Goal: Information Seeking & Learning: Learn about a topic

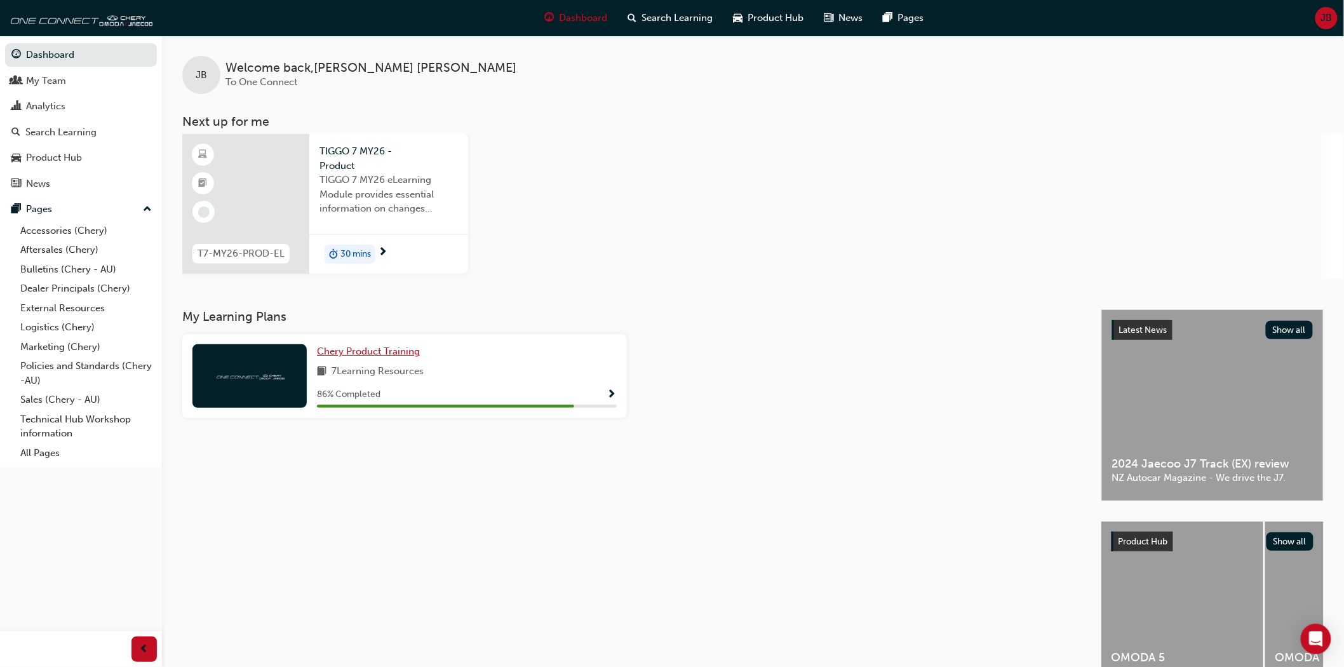
click at [364, 346] on span "Chery Product Training" at bounding box center [368, 351] width 103 height 11
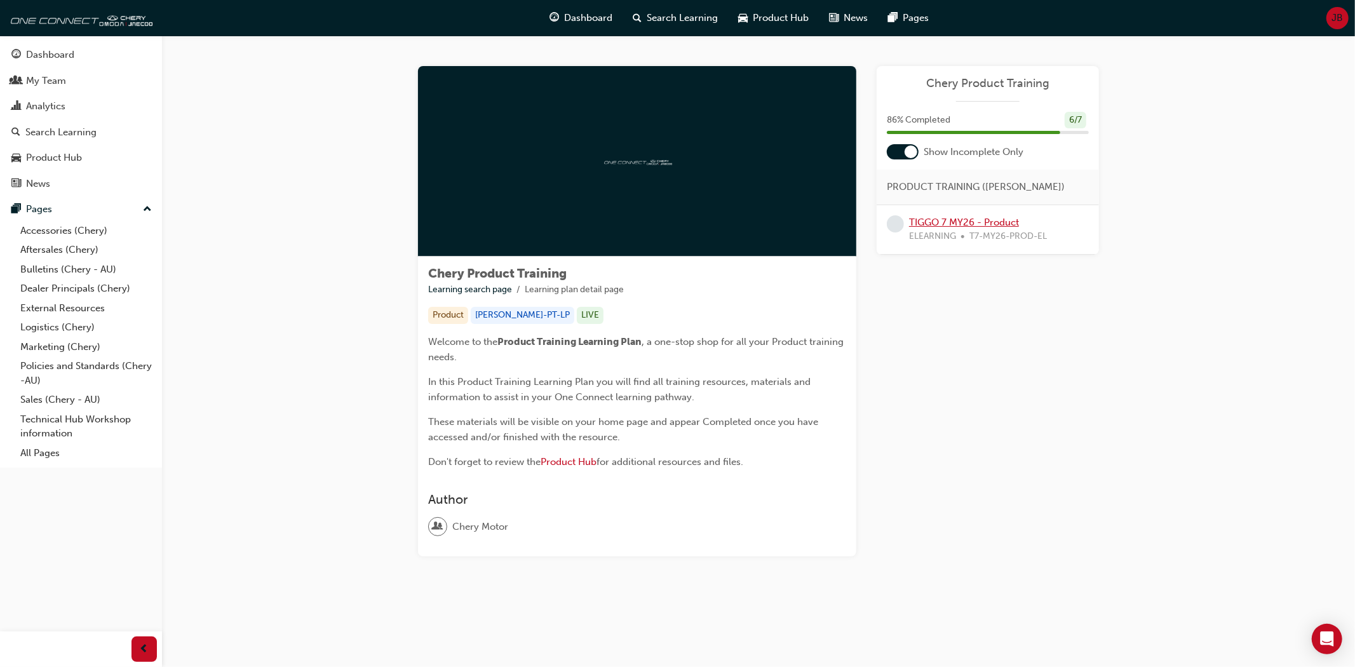
click at [948, 221] on link "TIGGO 7 MY26 - Product" at bounding box center [964, 222] width 110 height 11
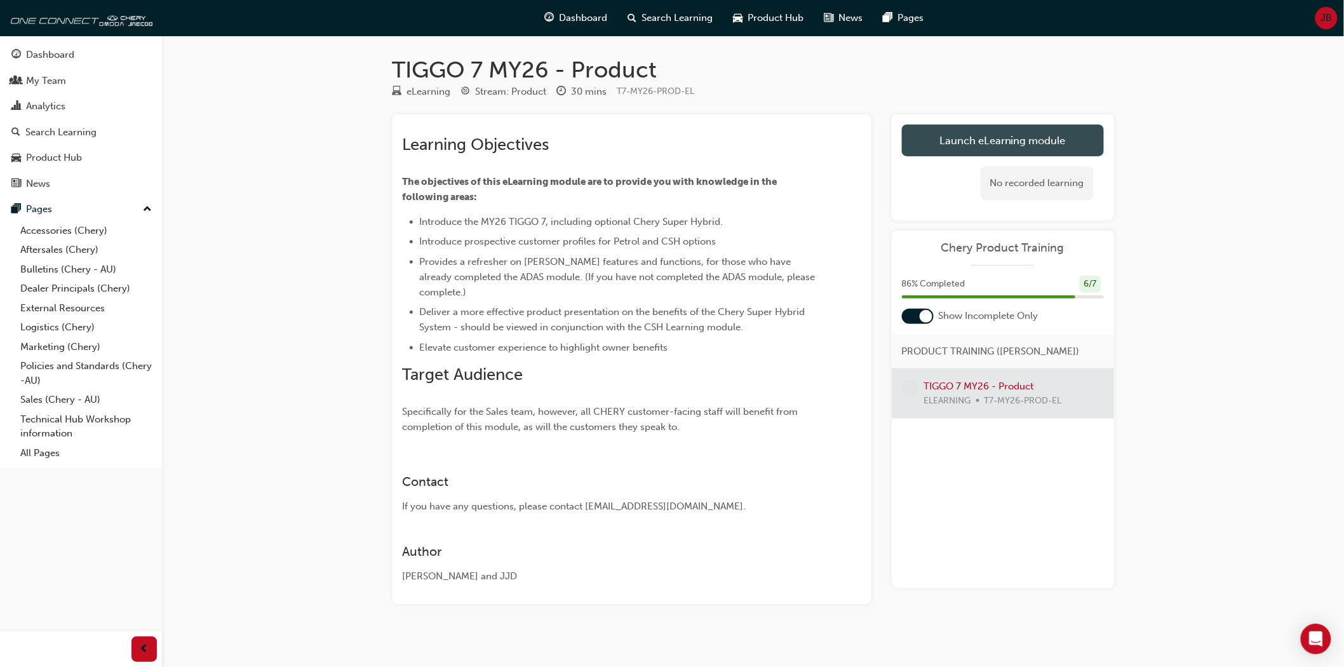
click at [1013, 136] on link "Launch eLearning module" at bounding box center [1003, 141] width 202 height 32
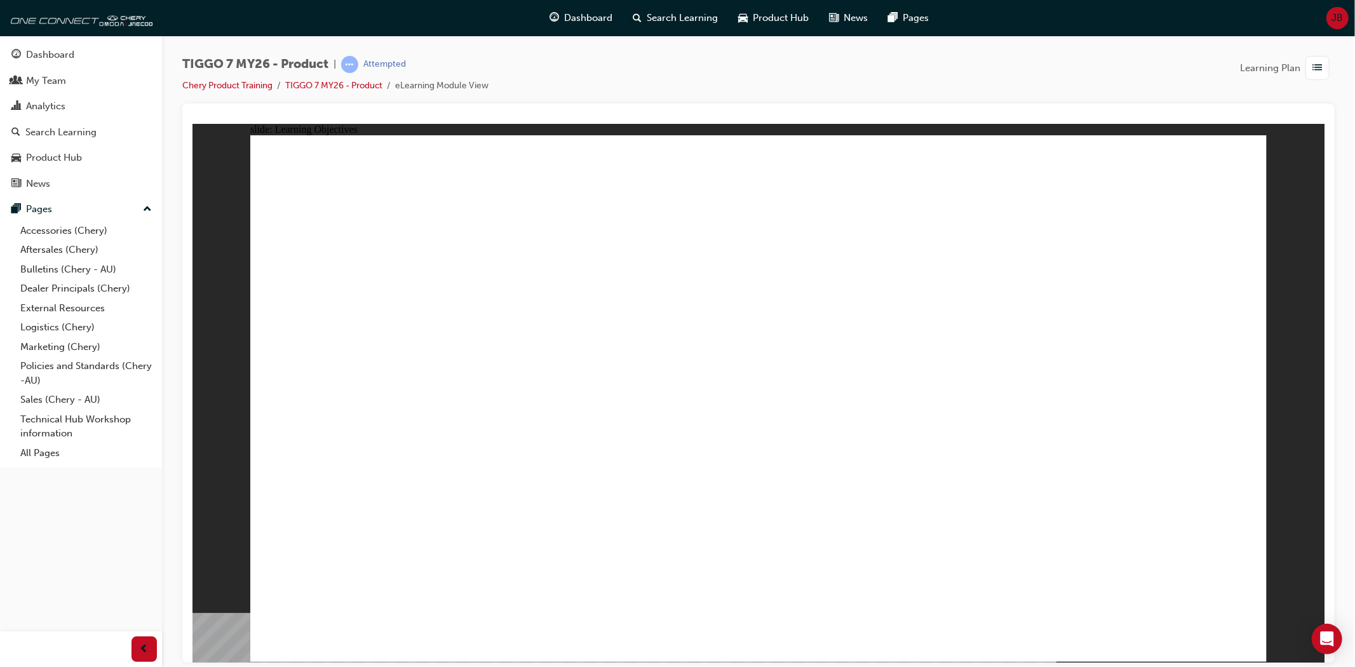
drag, startPoint x: 771, startPoint y: 549, endPoint x: 894, endPoint y: 569, distance: 124.2
drag, startPoint x: 1131, startPoint y: 589, endPoint x: 1215, endPoint y: 636, distance: 96.1
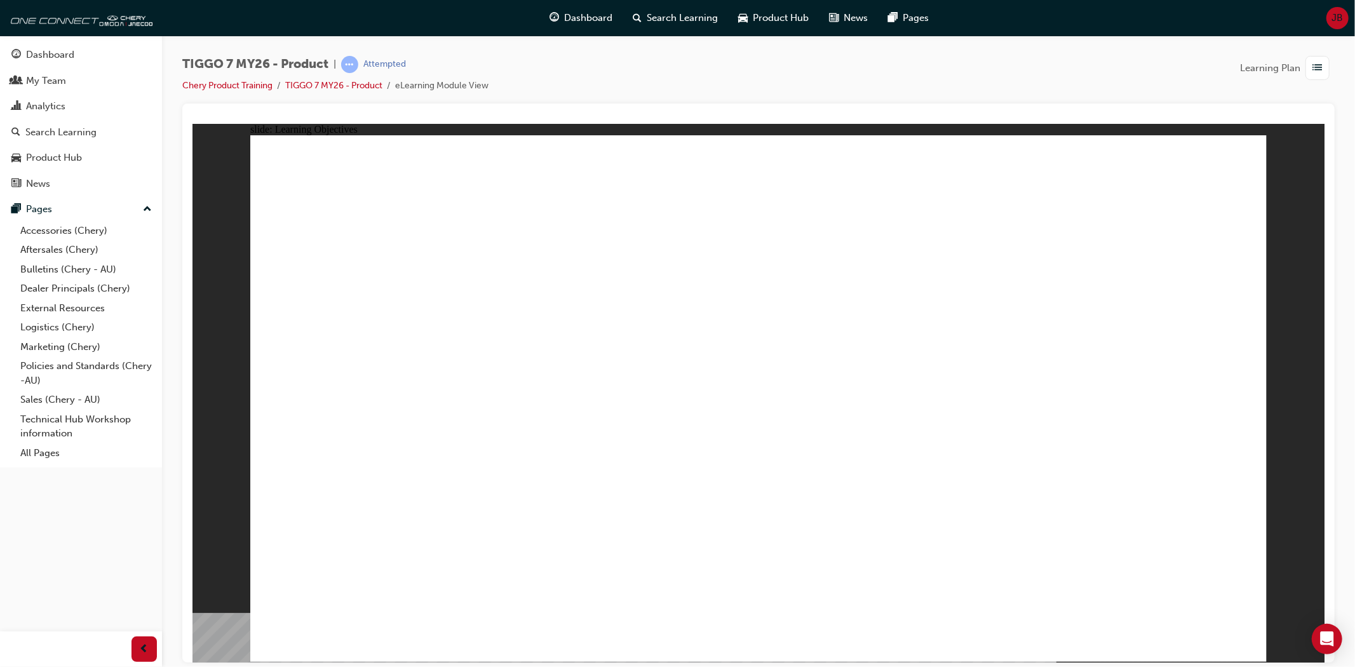
click at [1238, 640] on span "TIGGO 7 Shall we begin? Line 1 Rectangle MENU RESOURCES left-arrow.png right-ar…" at bounding box center [758, 404] width 1016 height 538
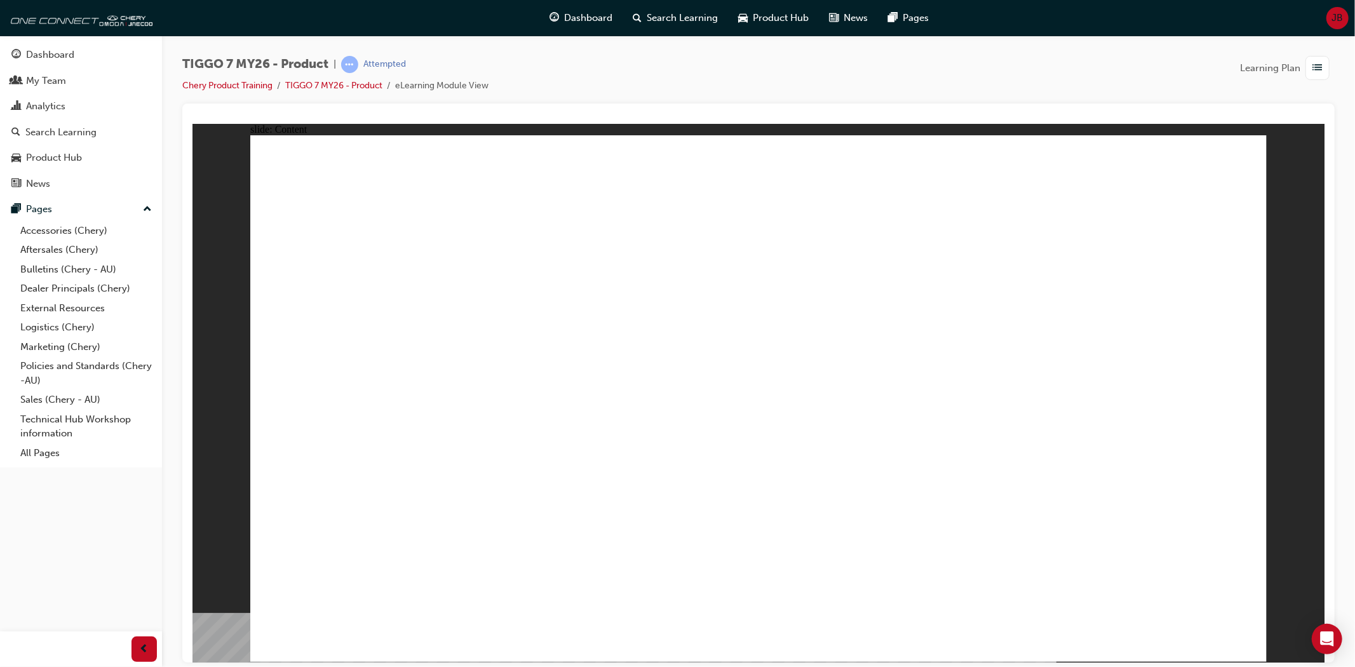
drag, startPoint x: 786, startPoint y: 209, endPoint x: 885, endPoint y: 213, distance: 99.8
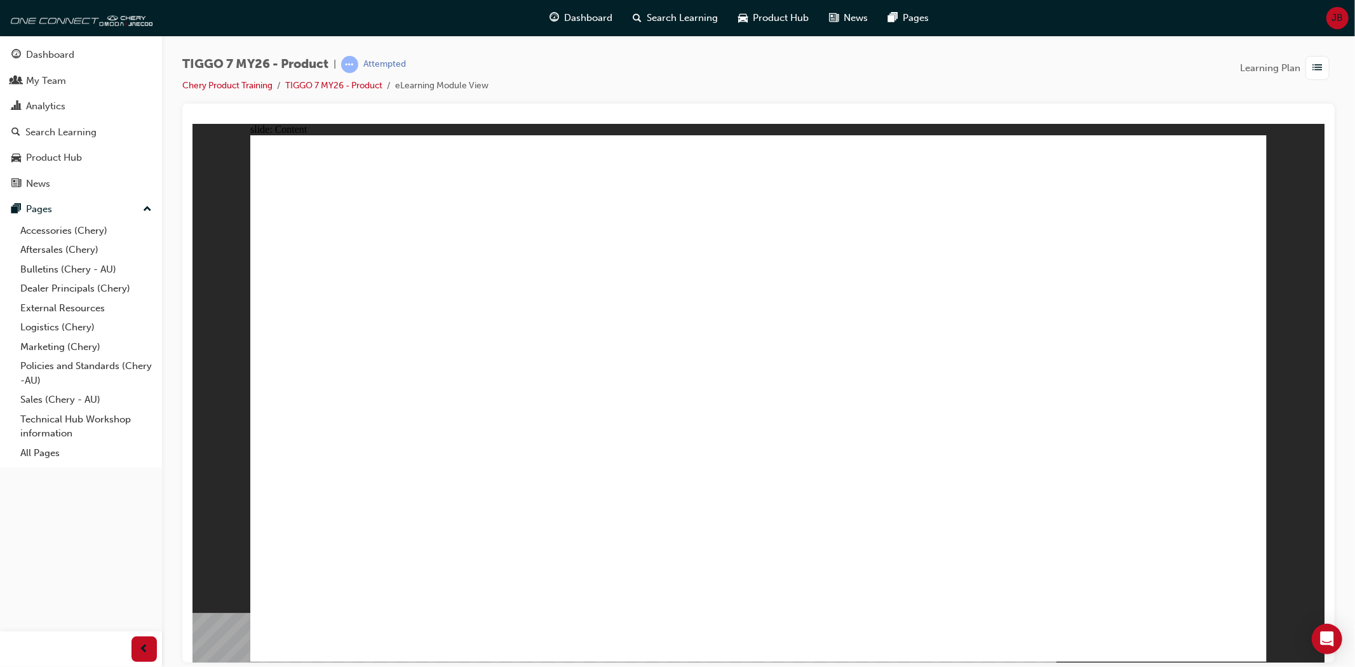
drag, startPoint x: 788, startPoint y: 208, endPoint x: 857, endPoint y: 206, distance: 69.2
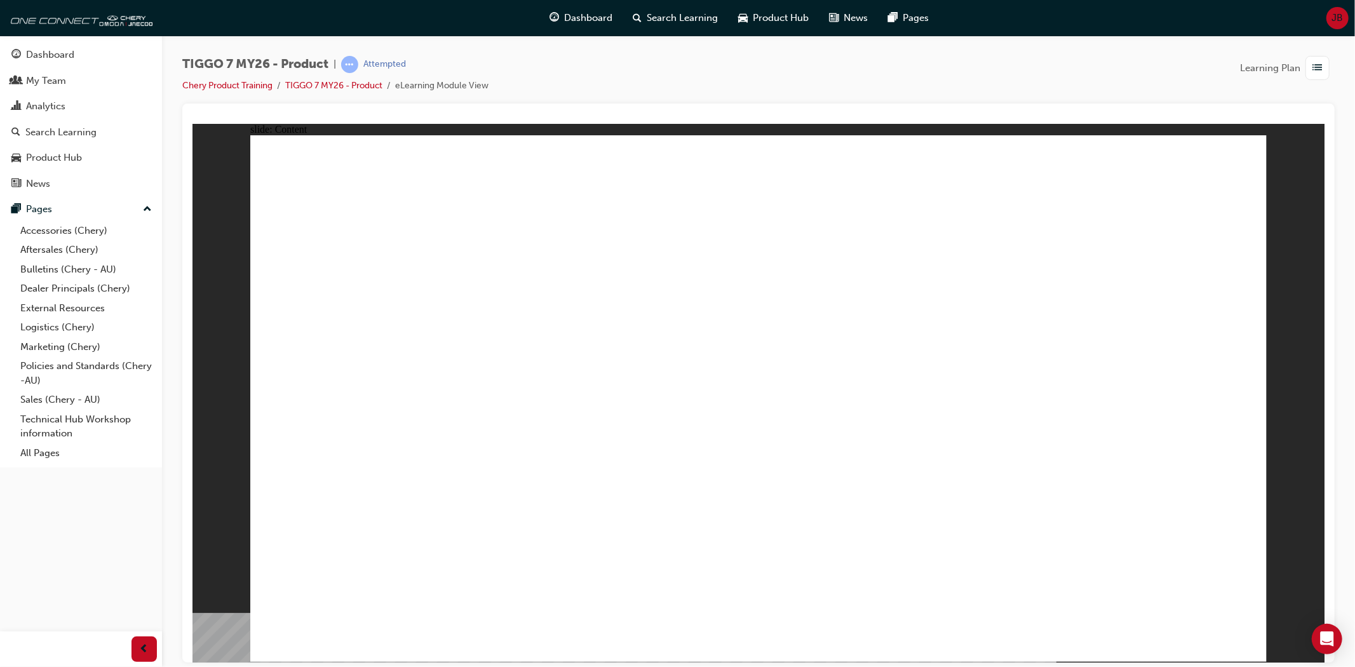
drag, startPoint x: 566, startPoint y: 386, endPoint x: 655, endPoint y: 382, distance: 89.0
drag, startPoint x: 747, startPoint y: 386, endPoint x: 968, endPoint y: 387, distance: 221.1
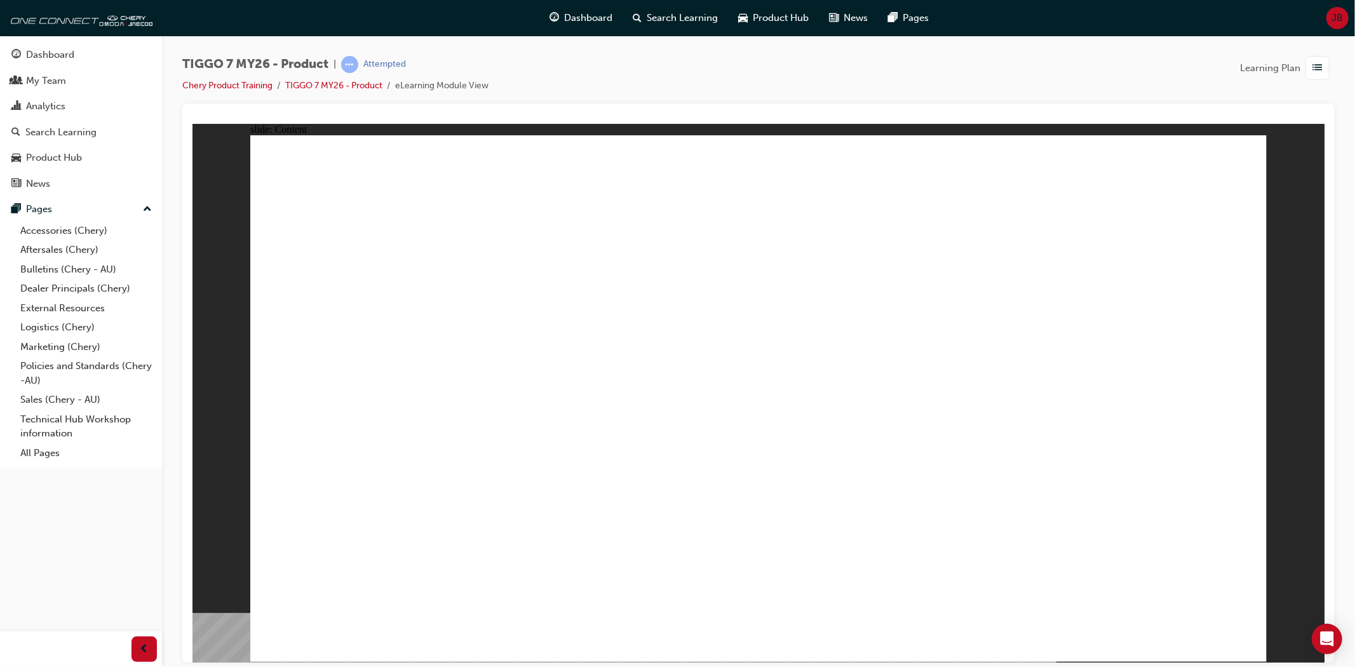
drag, startPoint x: 968, startPoint y: 387, endPoint x: 1132, endPoint y: 394, distance: 164.0
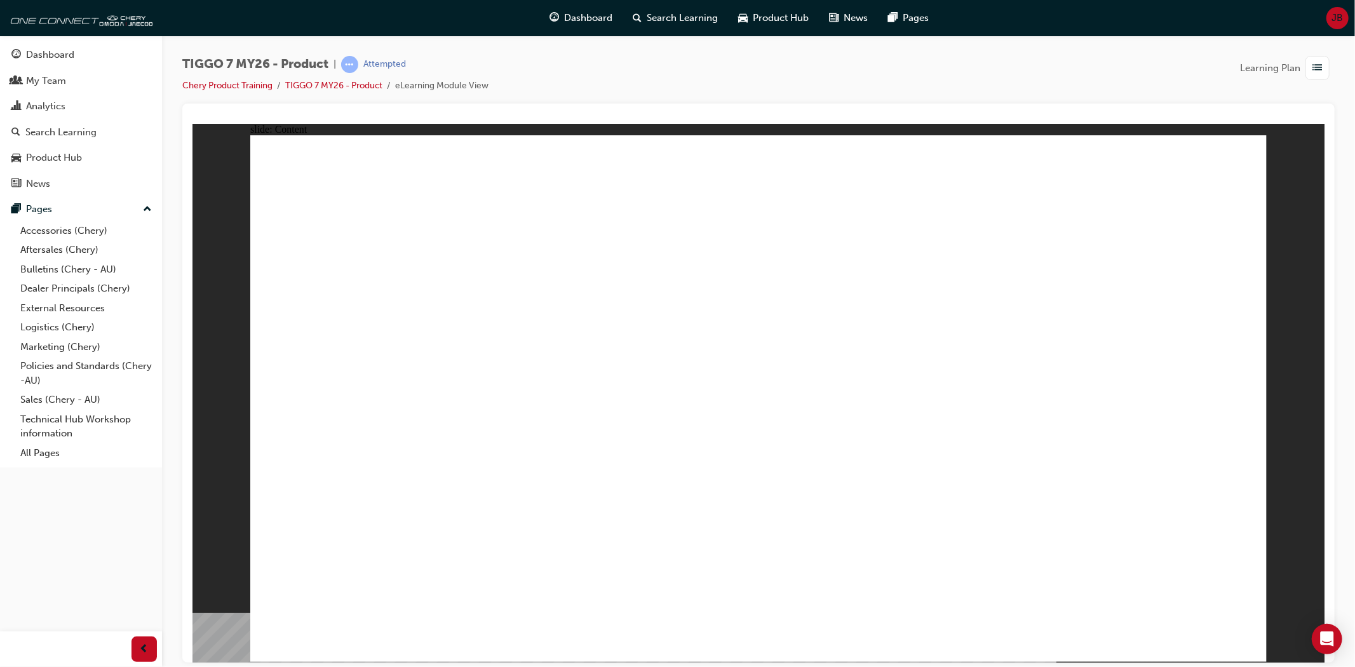
drag, startPoint x: 415, startPoint y: 452, endPoint x: 390, endPoint y: 509, distance: 62.9
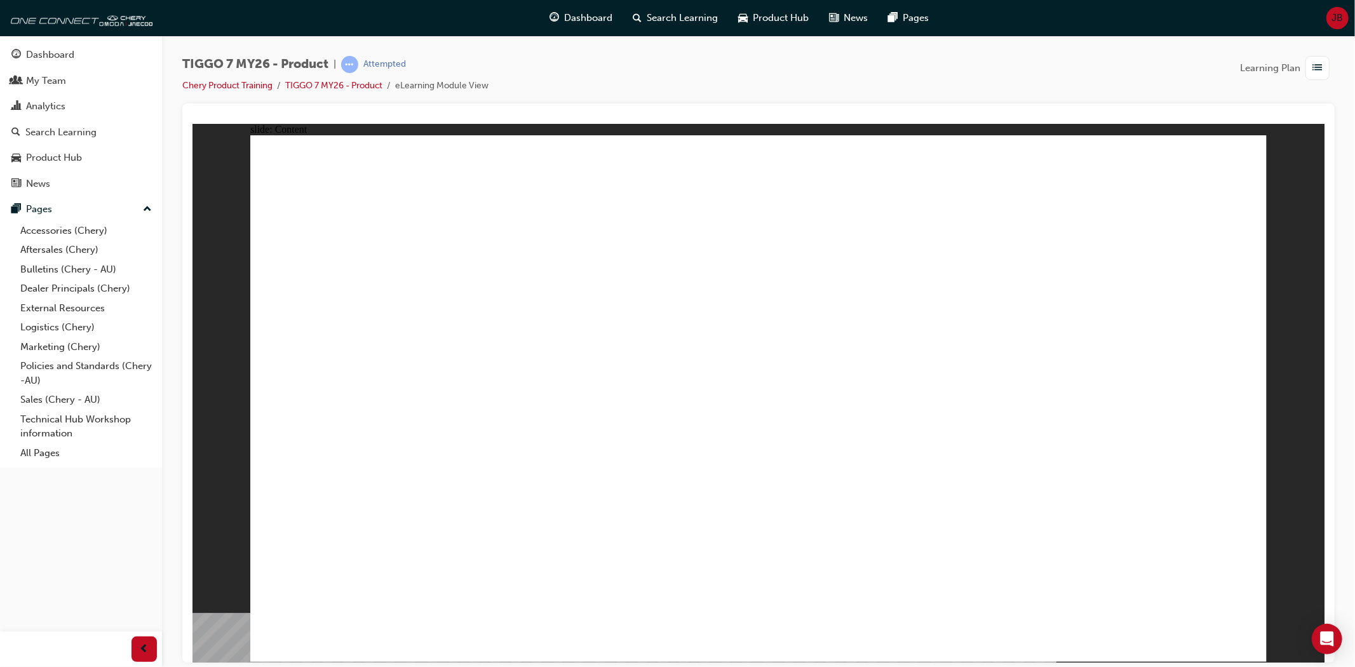
drag, startPoint x: 387, startPoint y: 511, endPoint x: 619, endPoint y: 522, distance: 231.4
drag, startPoint x: 619, startPoint y: 522, endPoint x: 730, endPoint y: 499, distance: 113.4
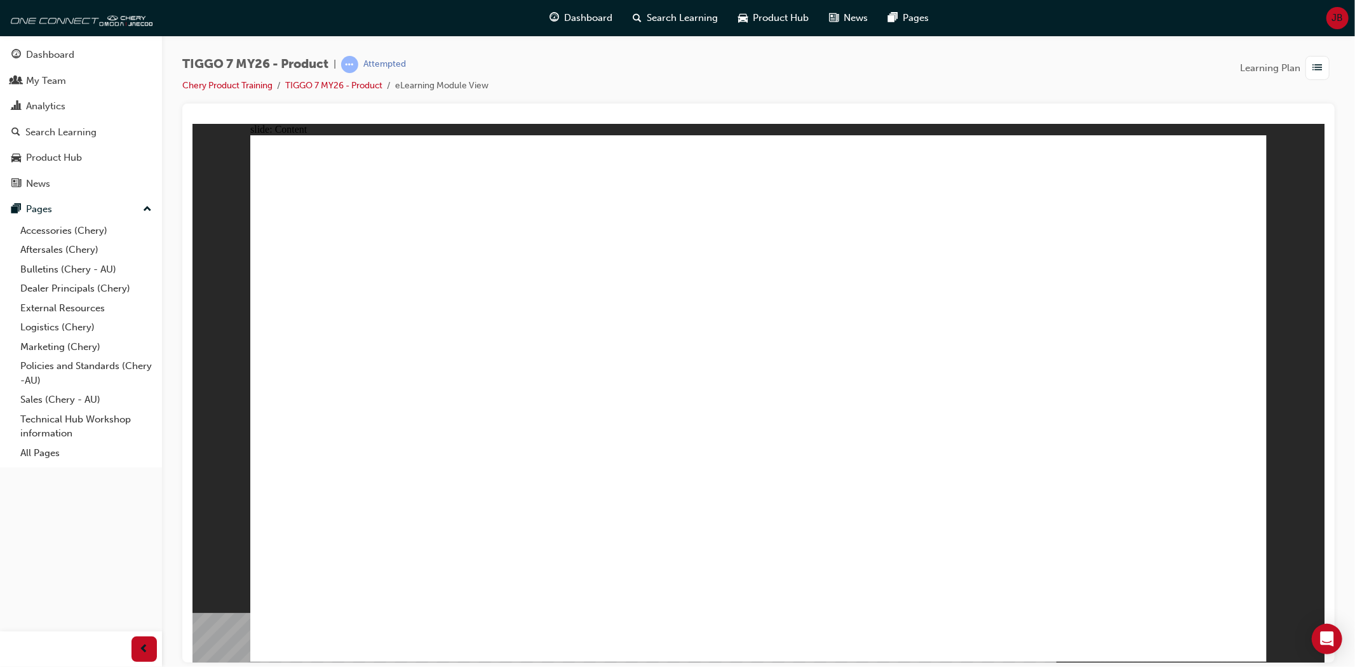
drag, startPoint x: 736, startPoint y: 499, endPoint x: 771, endPoint y: 503, distance: 35.2
drag, startPoint x: 851, startPoint y: 507, endPoint x: 955, endPoint y: 513, distance: 105.0
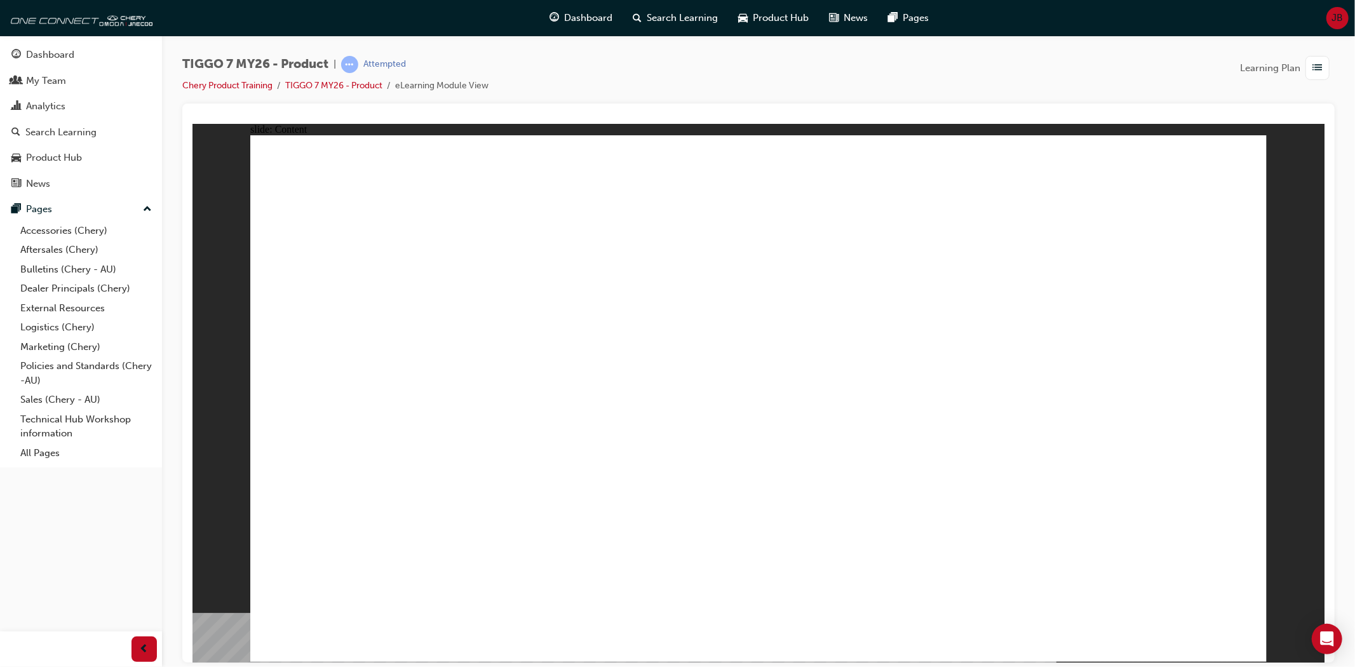
drag, startPoint x: 1084, startPoint y: 211, endPoint x: 872, endPoint y: 294, distance: 227.3
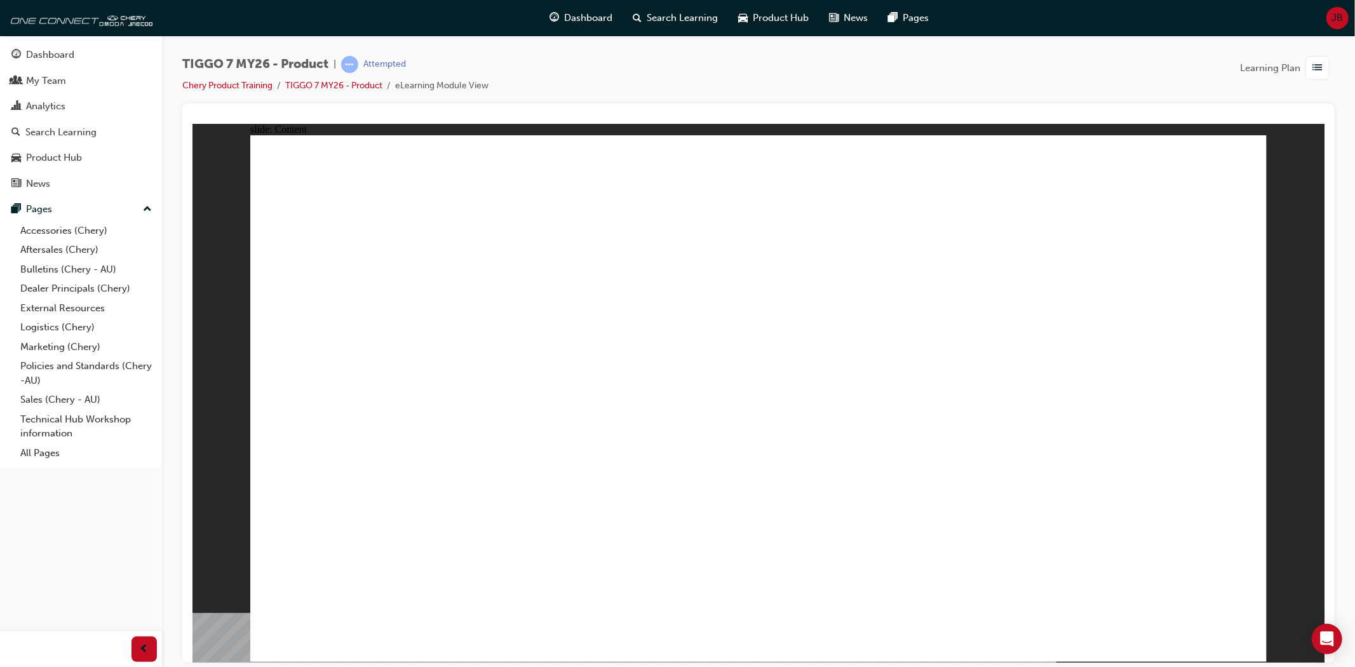
drag, startPoint x: 1103, startPoint y: 451, endPoint x: 1103, endPoint y: 442, distance: 8.9
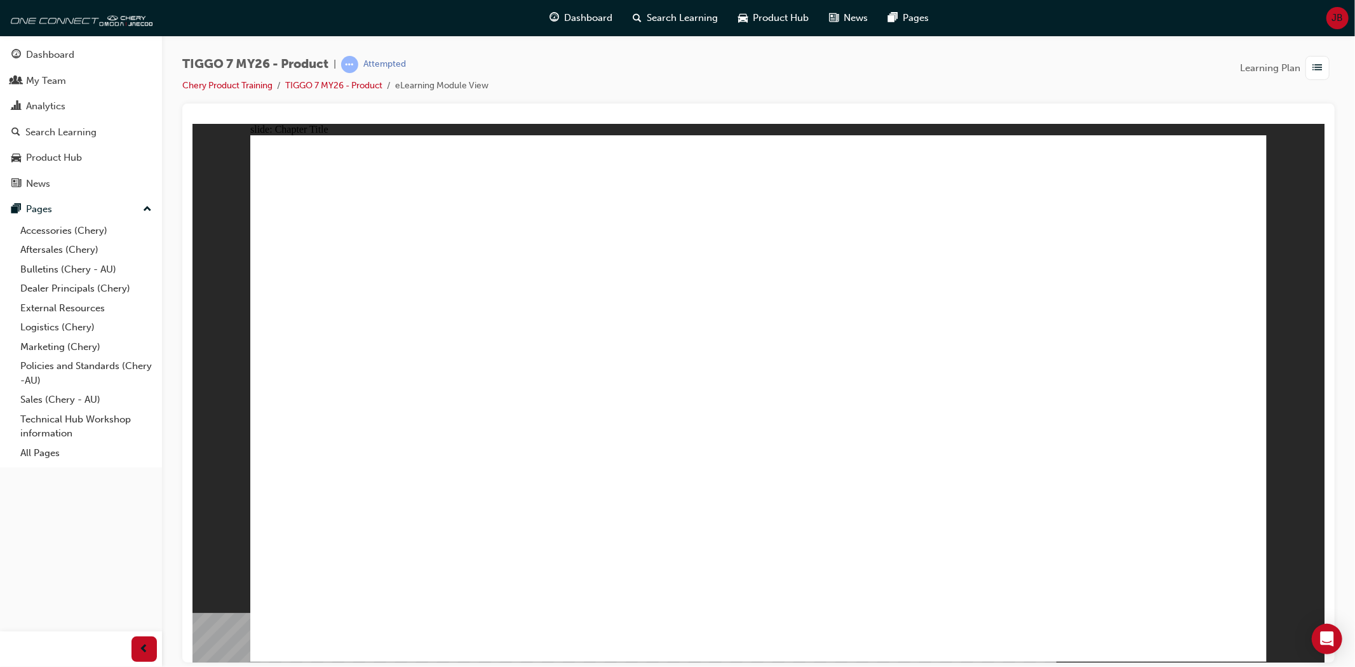
click at [1234, 634] on span "TIGGO 7 KEY FEATURES Line 1 Rectangle MENU RESOURCES left-arrow.png right-arrow…" at bounding box center [758, 404] width 1016 height 538
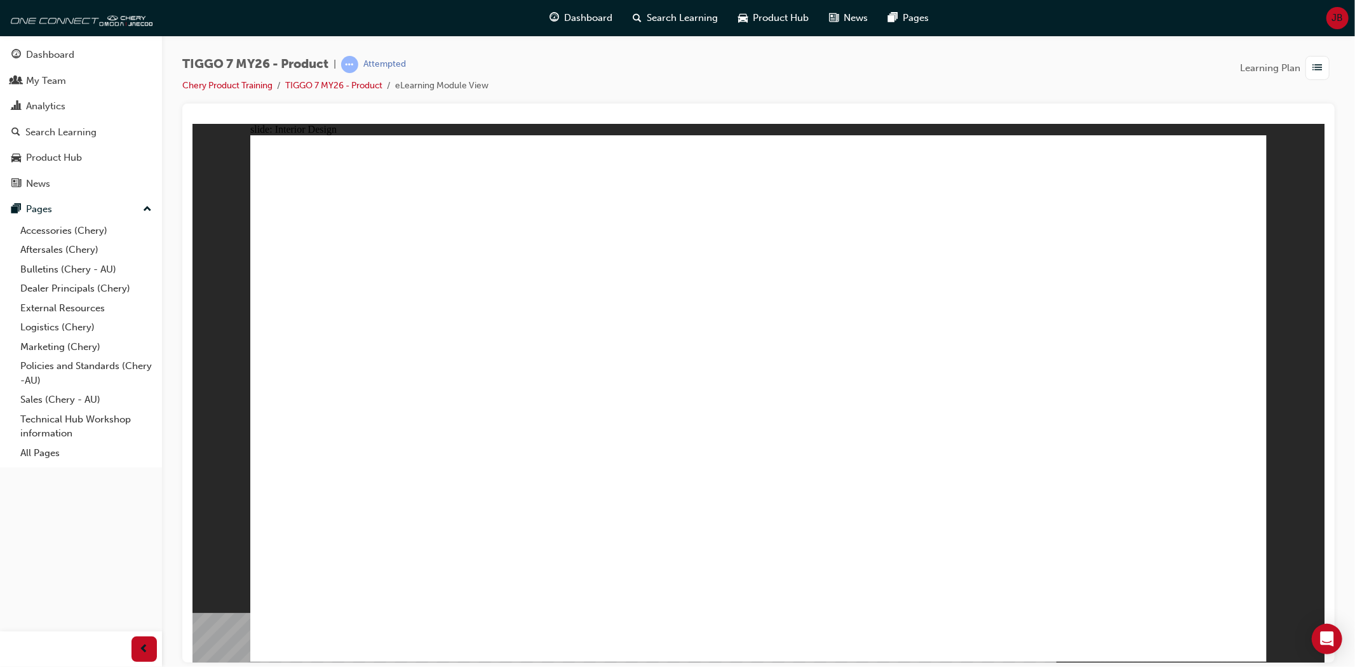
drag, startPoint x: 398, startPoint y: 548, endPoint x: 403, endPoint y: 563, distance: 15.5
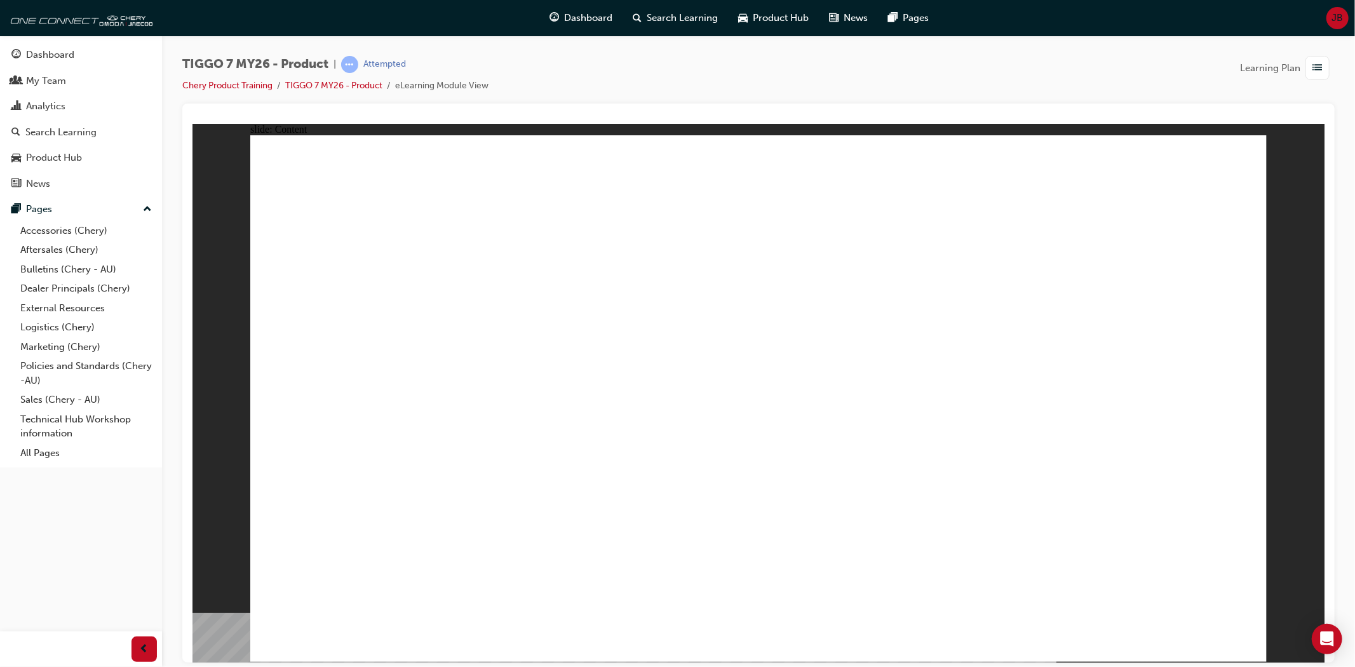
drag, startPoint x: 326, startPoint y: 499, endPoint x: 337, endPoint y: 527, distance: 29.7
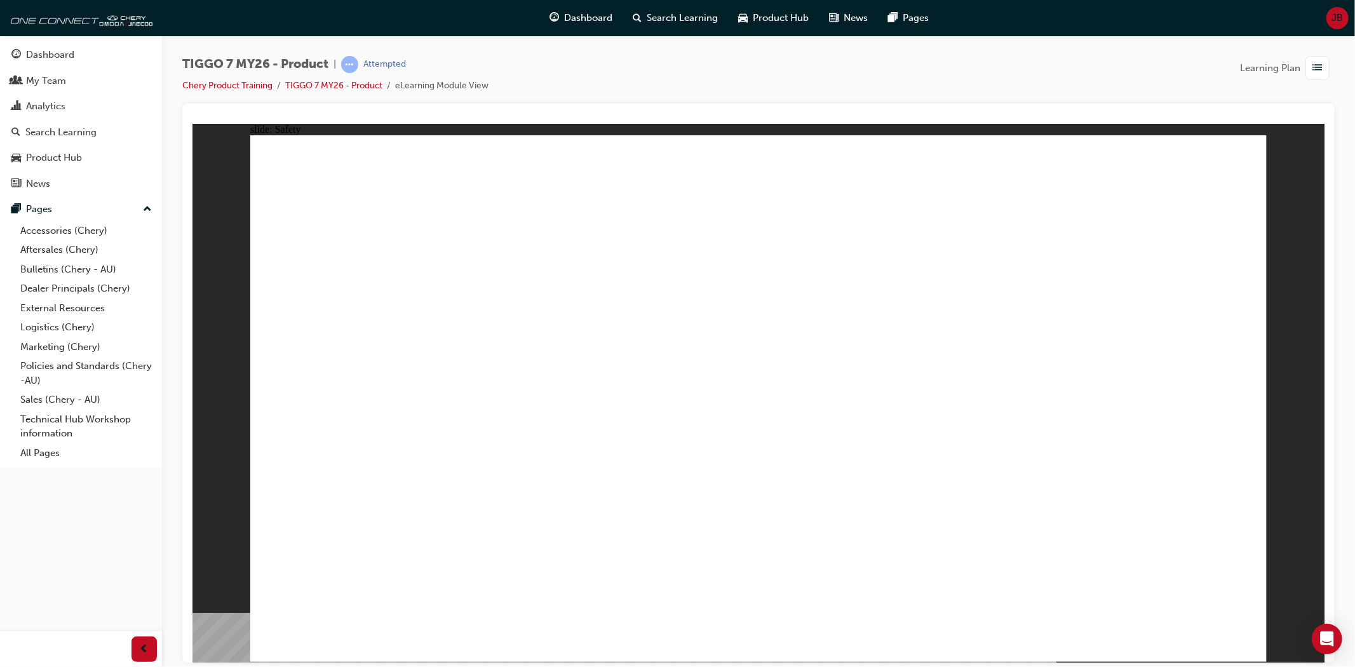
drag, startPoint x: 1000, startPoint y: 416, endPoint x: 1030, endPoint y: 480, distance: 70.2
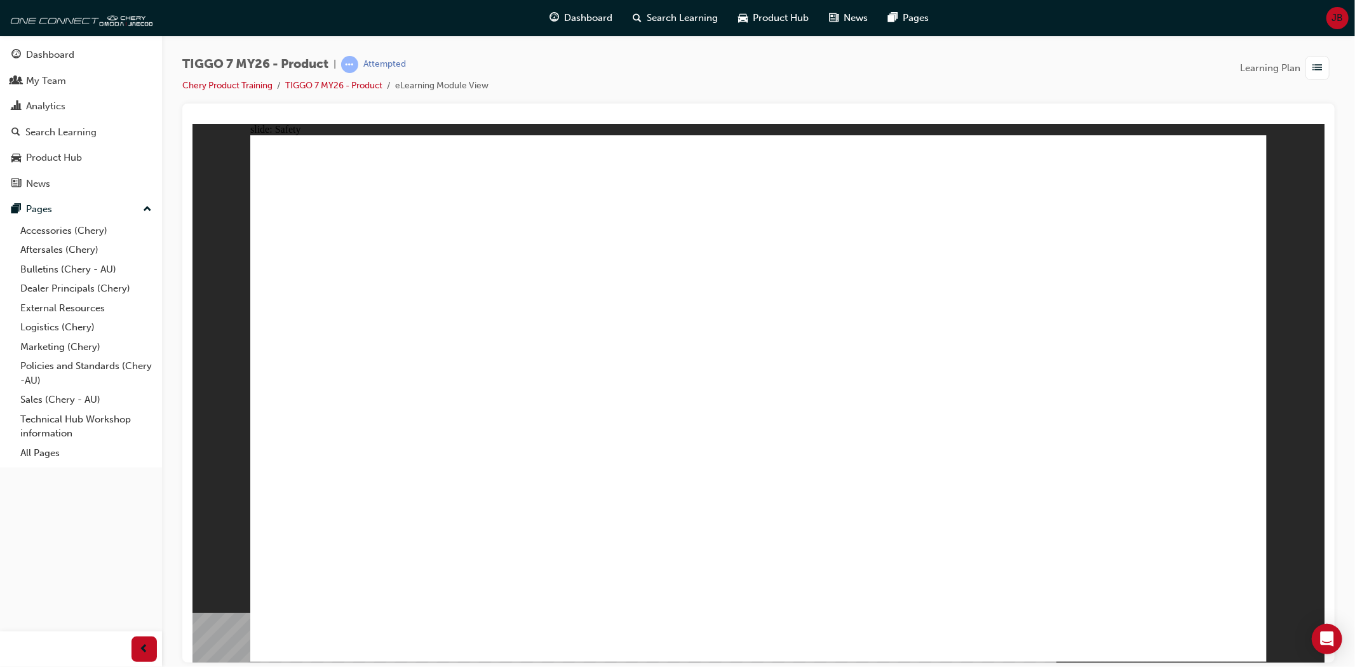
drag, startPoint x: 1032, startPoint y: 480, endPoint x: 993, endPoint y: 490, distance: 39.4
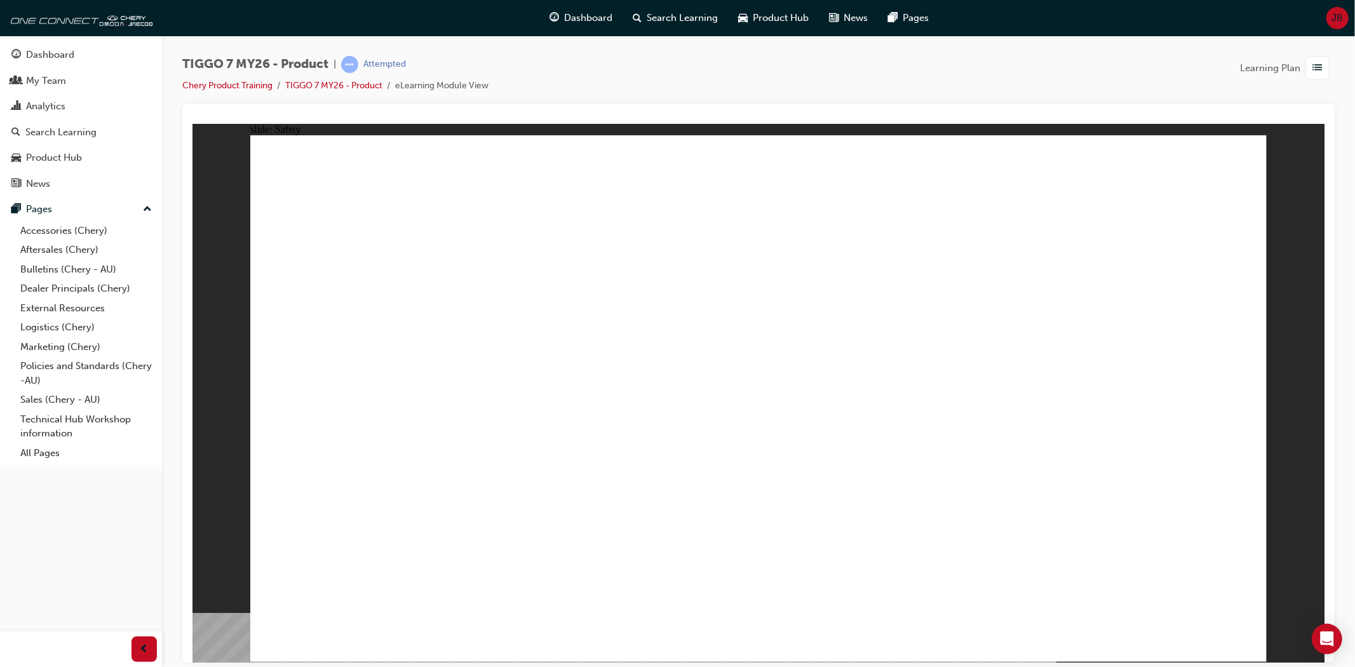
drag, startPoint x: 783, startPoint y: 496, endPoint x: 708, endPoint y: 494, distance: 75.0
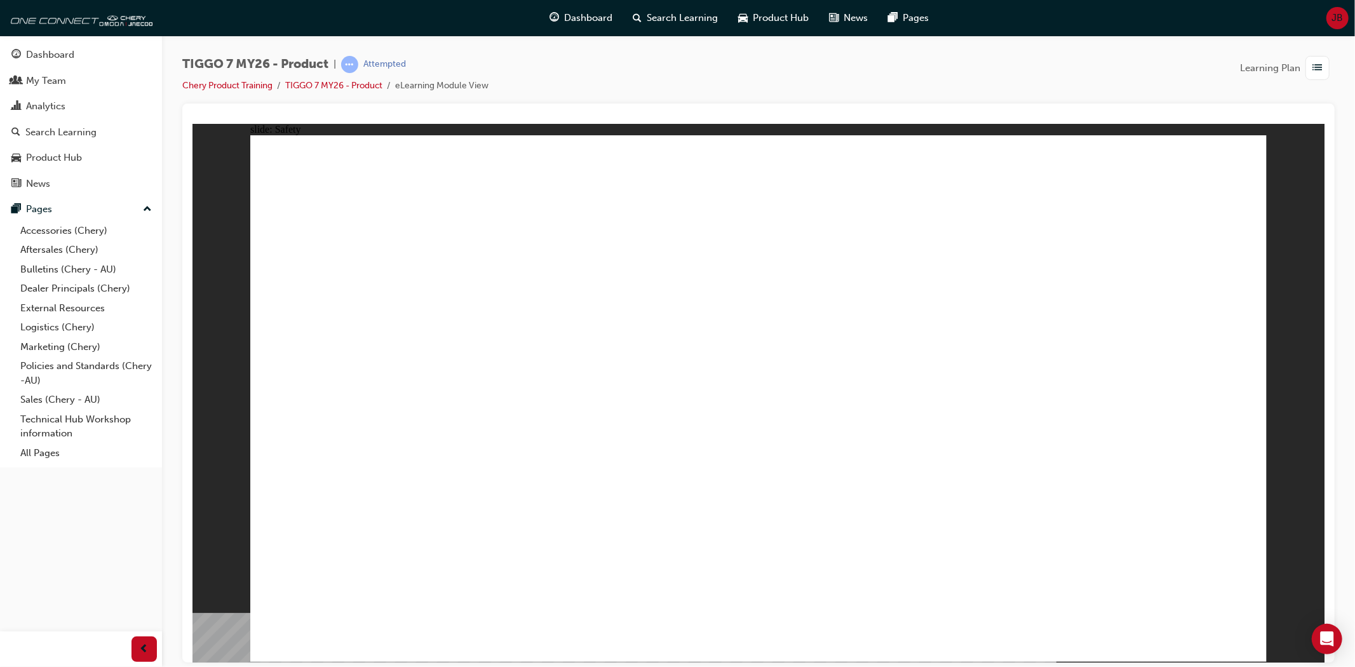
drag, startPoint x: 511, startPoint y: 283, endPoint x: 518, endPoint y: 293, distance: 12.7
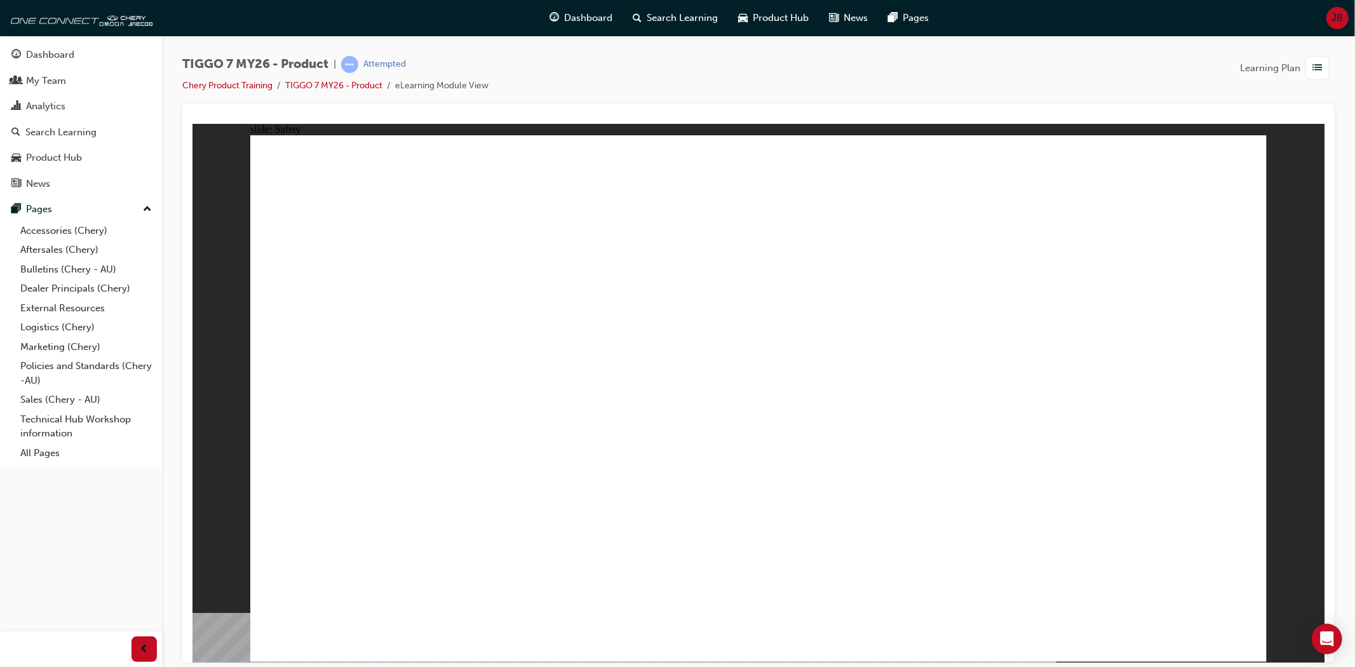
drag, startPoint x: 621, startPoint y: 575, endPoint x: 671, endPoint y: 551, distance: 55.4
drag, startPoint x: 671, startPoint y: 551, endPoint x: 803, endPoint y: 511, distance: 138.1
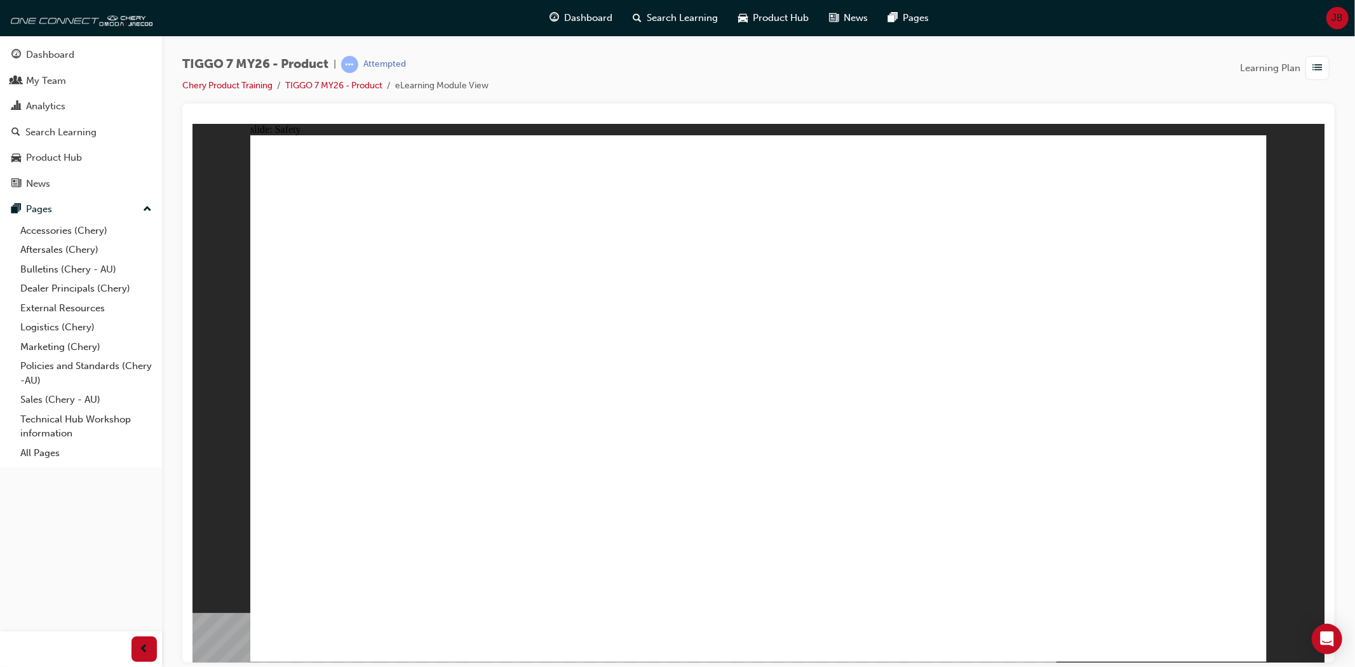
drag, startPoint x: 803, startPoint y: 511, endPoint x: 809, endPoint y: 502, distance: 11.5
drag, startPoint x: 891, startPoint y: 403, endPoint x: 1008, endPoint y: 274, distance: 174.9
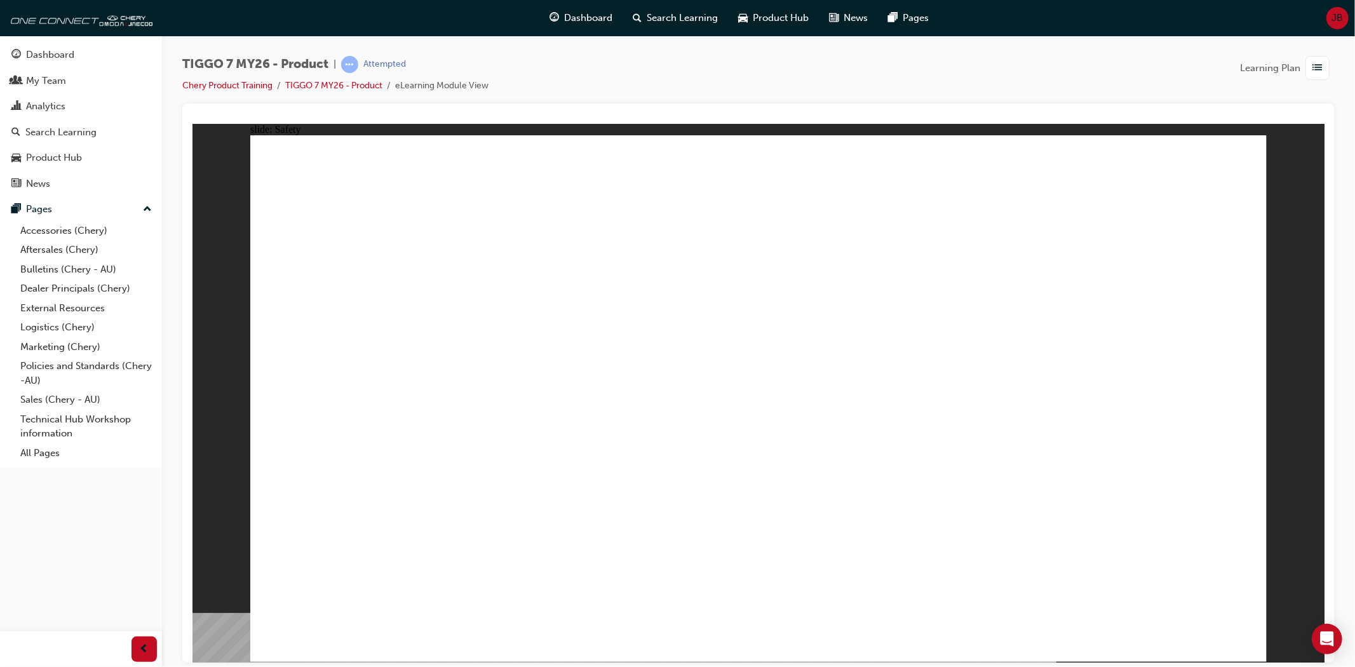
drag, startPoint x: 966, startPoint y: 292, endPoint x: 1112, endPoint y: 326, distance: 150.1
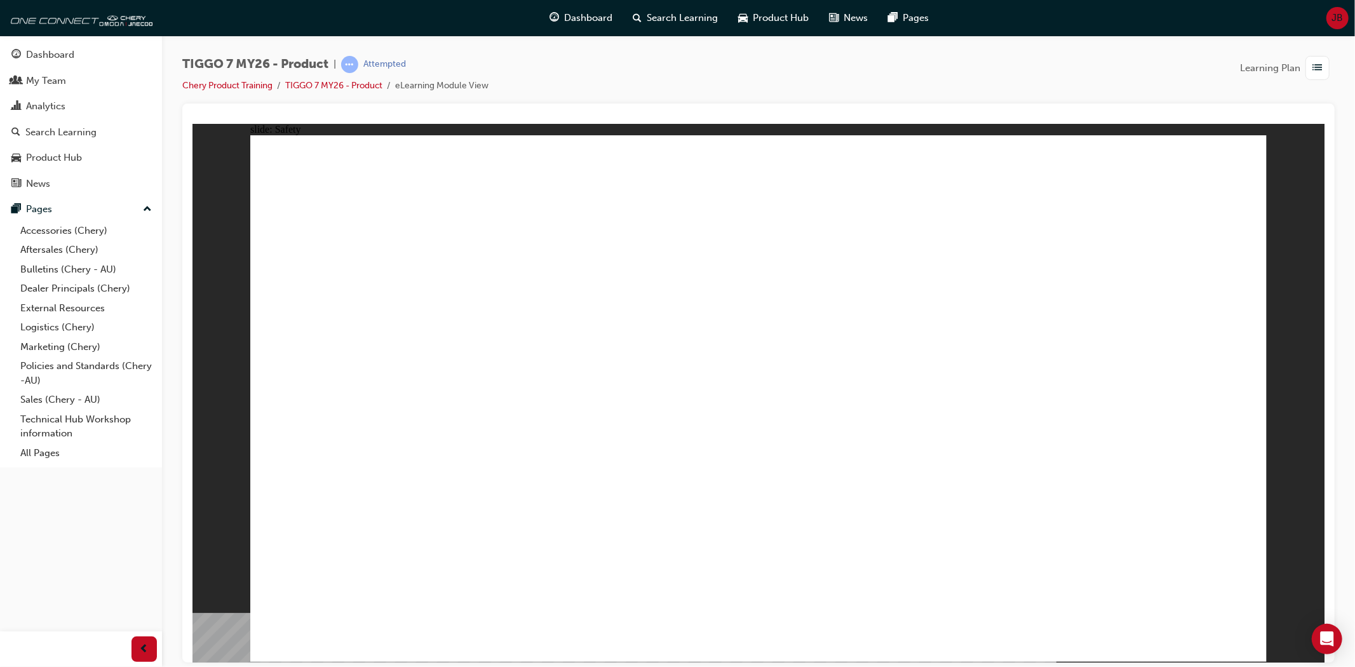
drag, startPoint x: 1112, startPoint y: 326, endPoint x: 1141, endPoint y: 462, distance: 139.0
drag, startPoint x: 1115, startPoint y: 535, endPoint x: 1103, endPoint y: 534, distance: 12.1
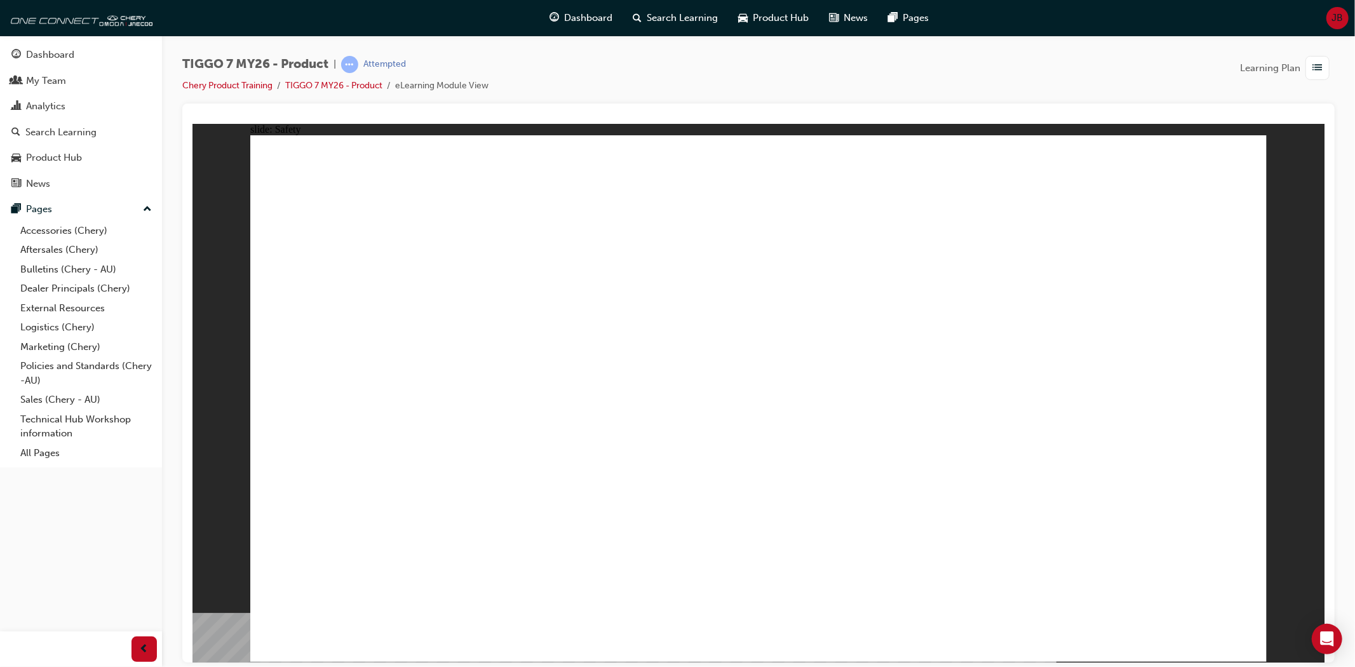
drag, startPoint x: 959, startPoint y: 522, endPoint x: 1073, endPoint y: 495, distance: 117.4
drag, startPoint x: 1073, startPoint y: 495, endPoint x: 1074, endPoint y: 464, distance: 30.5
drag, startPoint x: 1074, startPoint y: 464, endPoint x: 1028, endPoint y: 453, distance: 47.1
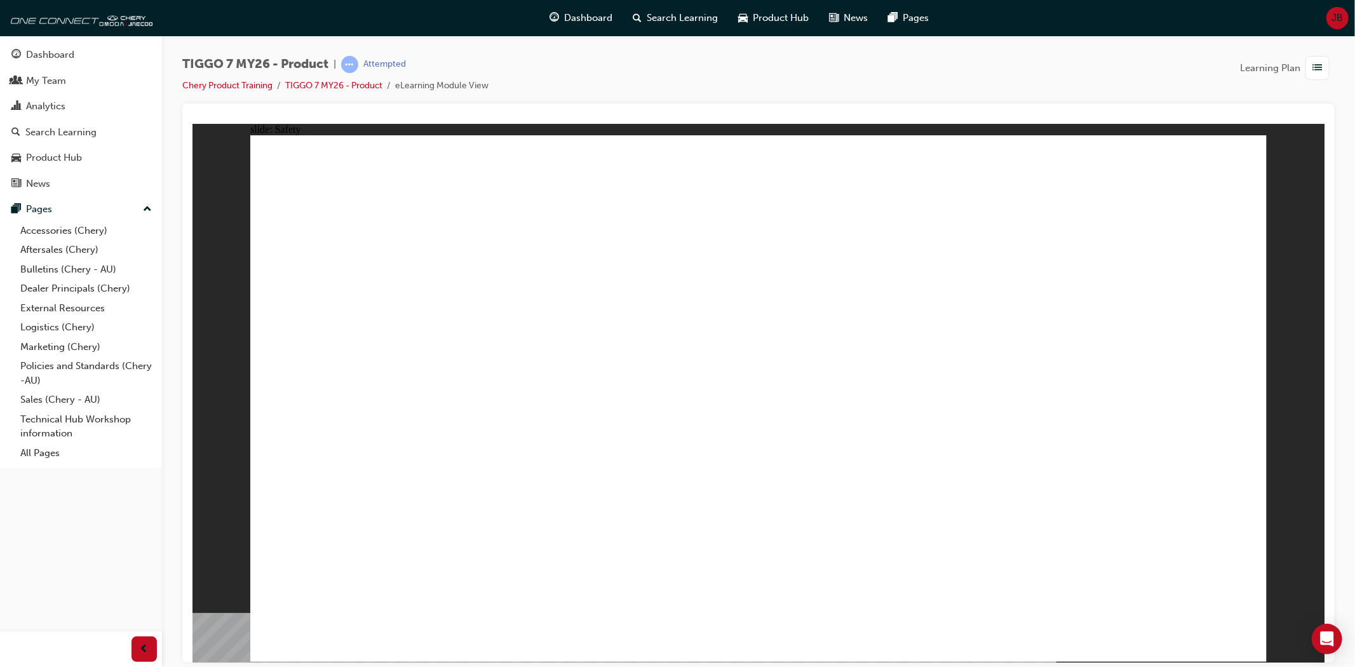
drag, startPoint x: 1028, startPoint y: 453, endPoint x: 598, endPoint y: 362, distance: 440.1
drag, startPoint x: 468, startPoint y: 345, endPoint x: 368, endPoint y: 330, distance: 101.5
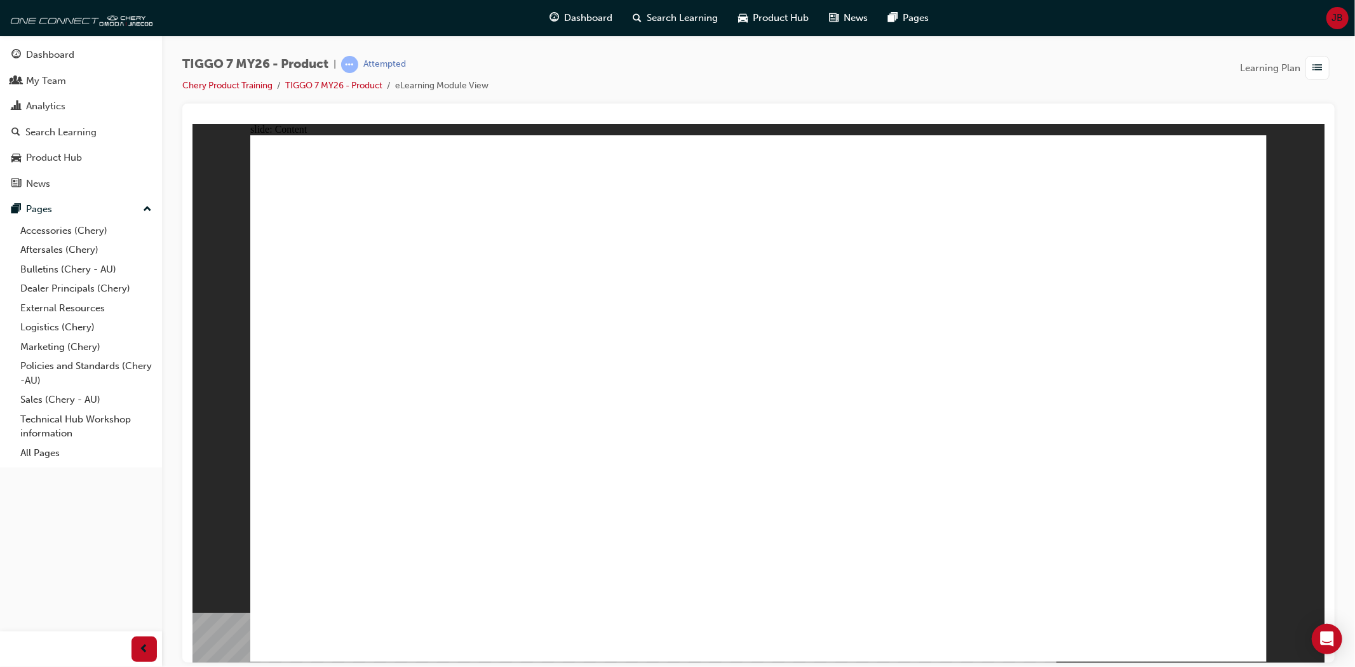
drag, startPoint x: 491, startPoint y: 349, endPoint x: 530, endPoint y: 349, distance: 39.4
drag, startPoint x: 728, startPoint y: 338, endPoint x: 892, endPoint y: 330, distance: 164.7
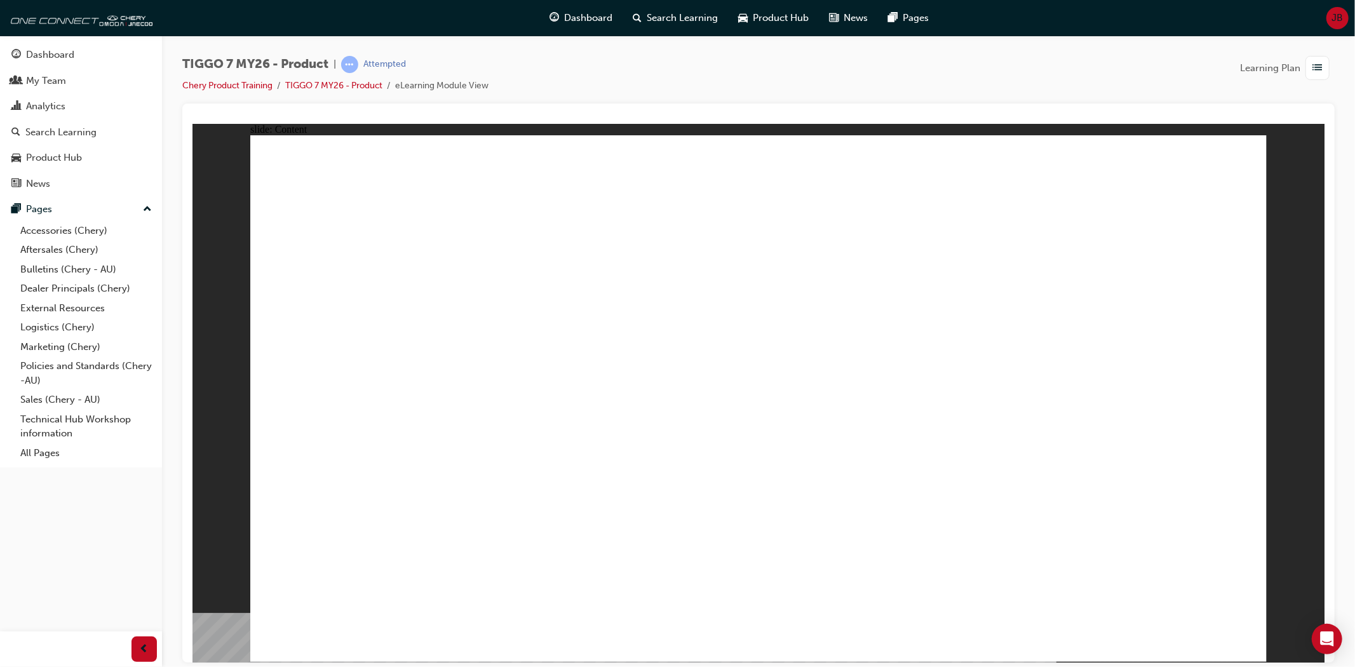
drag, startPoint x: 892, startPoint y: 330, endPoint x: 897, endPoint y: 443, distance: 113.2
drag, startPoint x: 906, startPoint y: 452, endPoint x: 863, endPoint y: 454, distance: 43.3
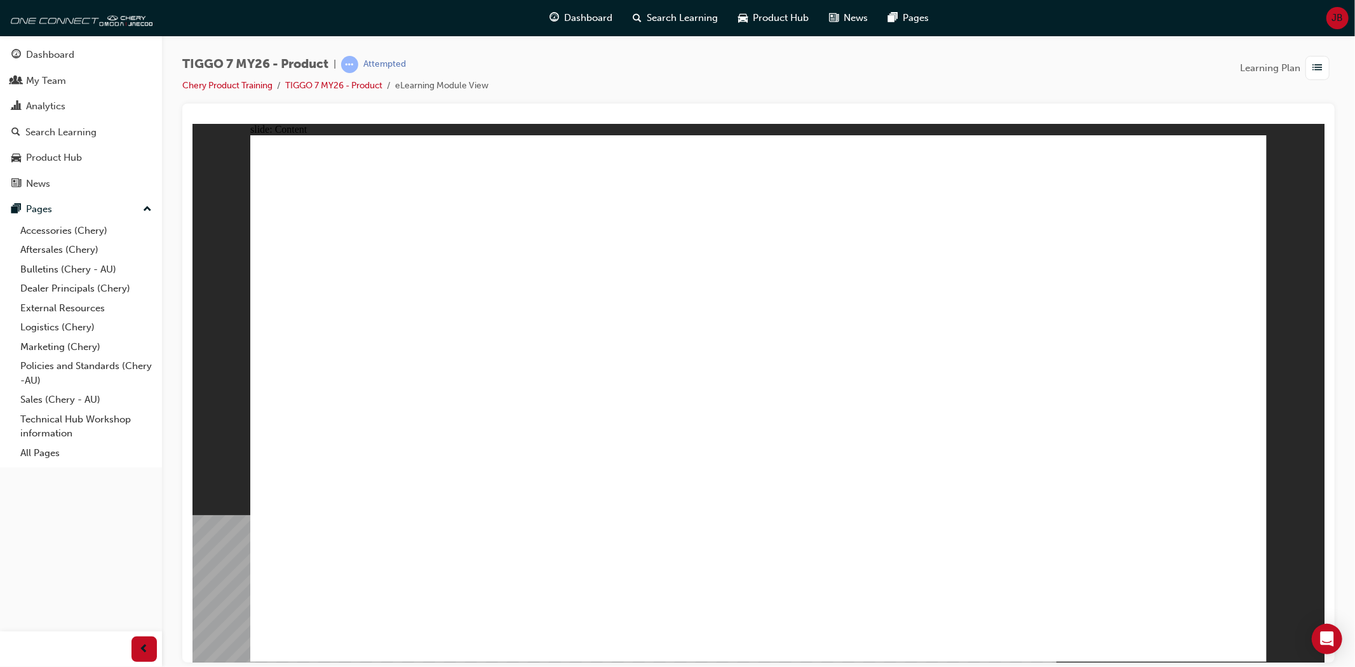
drag, startPoint x: 536, startPoint y: 468, endPoint x: 495, endPoint y: 470, distance: 40.7
drag, startPoint x: 381, startPoint y: 468, endPoint x: 919, endPoint y: 569, distance: 547.3
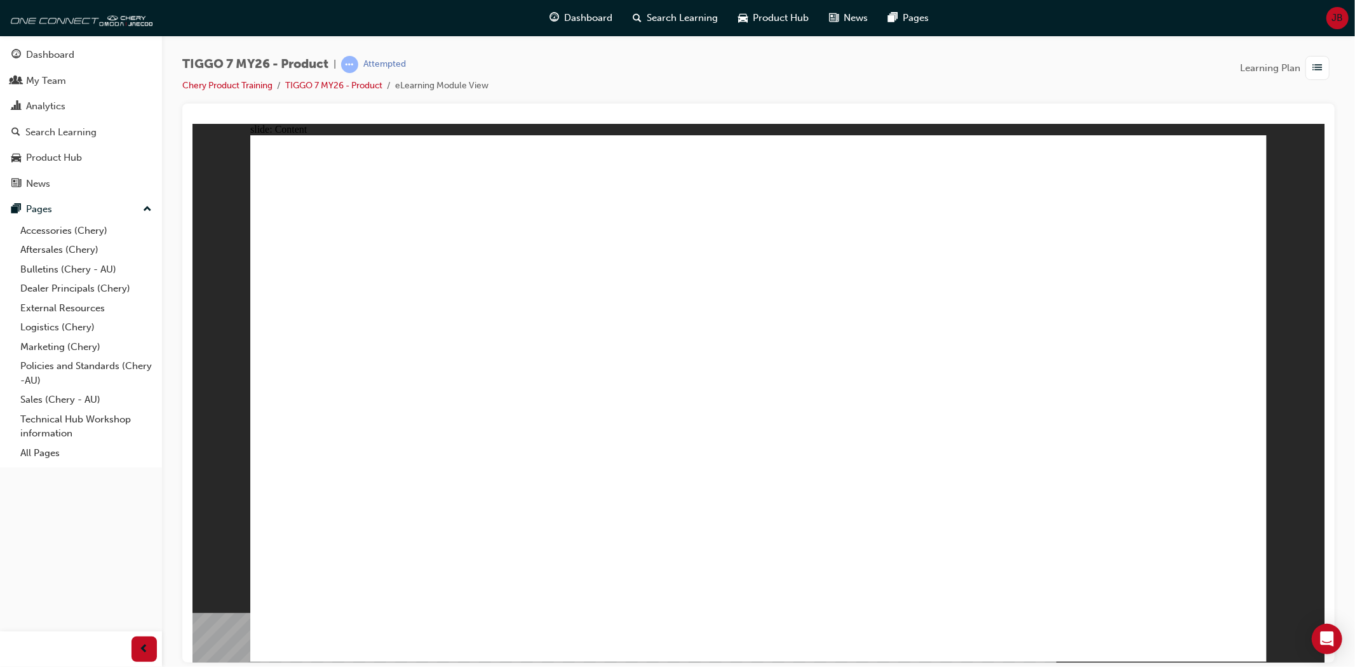
drag, startPoint x: 638, startPoint y: 563, endPoint x: 765, endPoint y: 513, distance: 136.0
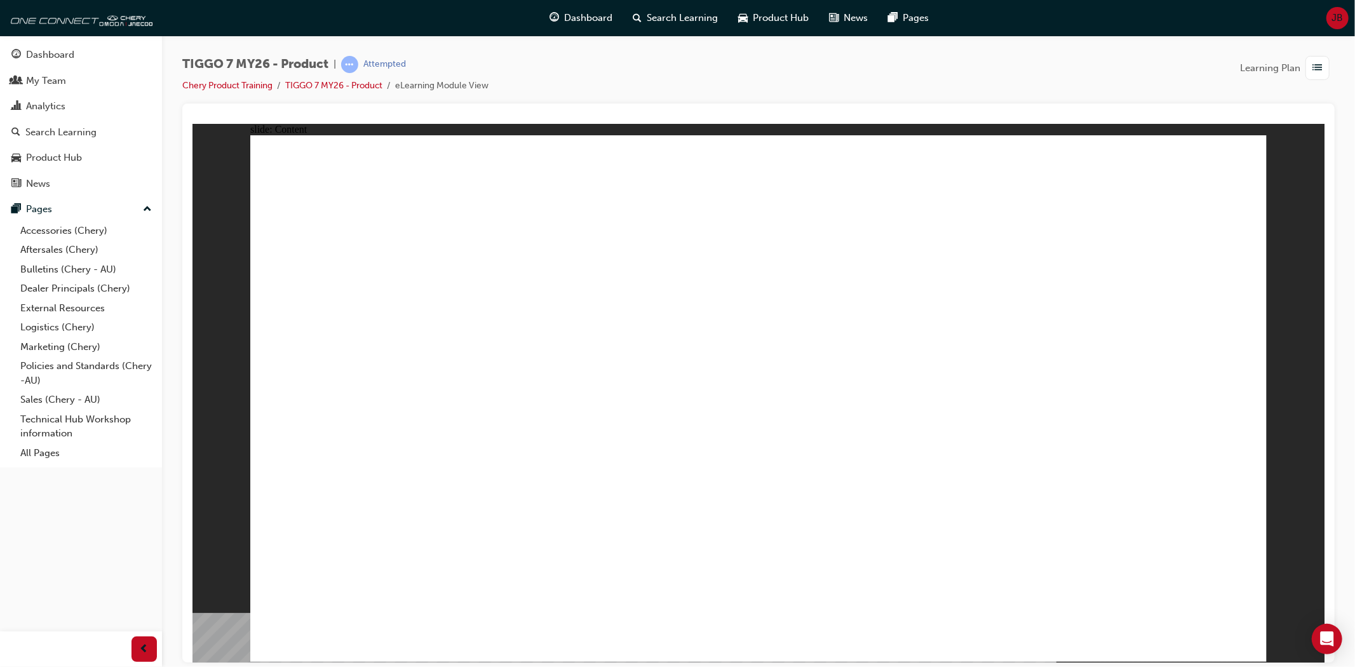
drag, startPoint x: 845, startPoint y: 415, endPoint x: 1027, endPoint y: 400, distance: 182.9
drag, startPoint x: 1027, startPoint y: 400, endPoint x: 1086, endPoint y: 413, distance: 59.9
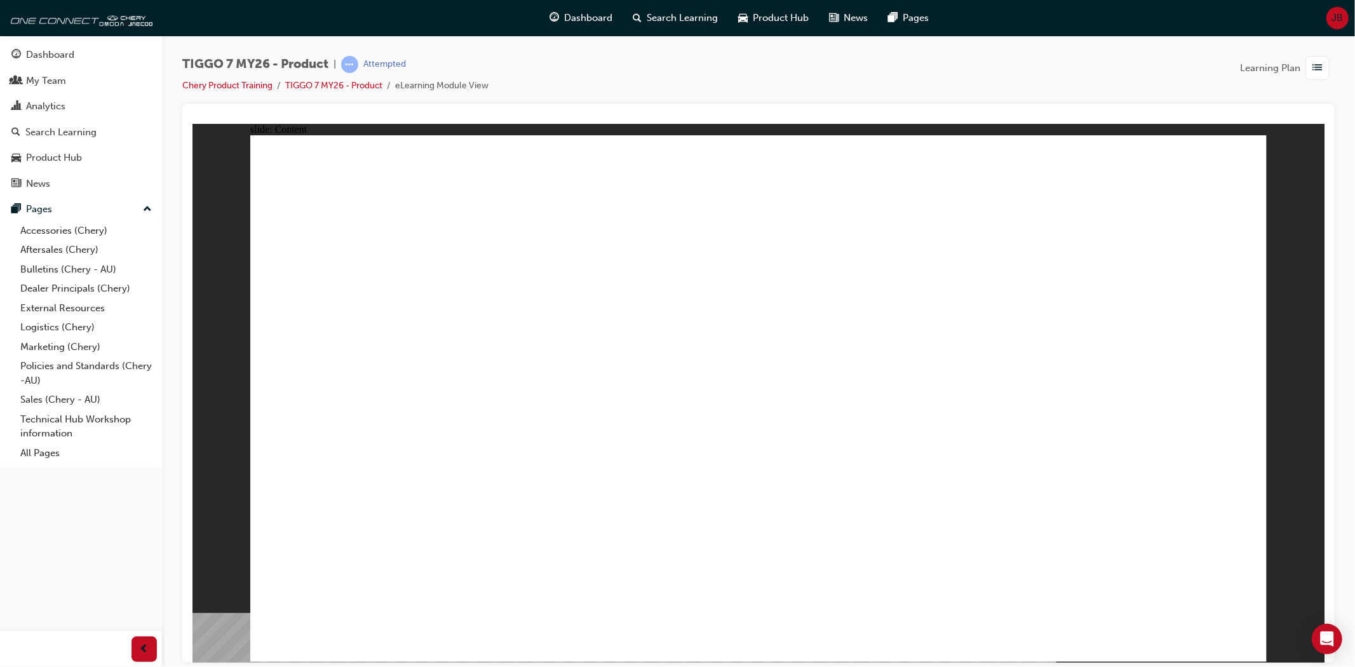
drag, startPoint x: 1086, startPoint y: 413, endPoint x: 1115, endPoint y: 468, distance: 62.8
drag, startPoint x: 1117, startPoint y: 471, endPoint x: 1132, endPoint y: 351, distance: 120.9
drag, startPoint x: 1127, startPoint y: 323, endPoint x: 1121, endPoint y: 319, distance: 6.9
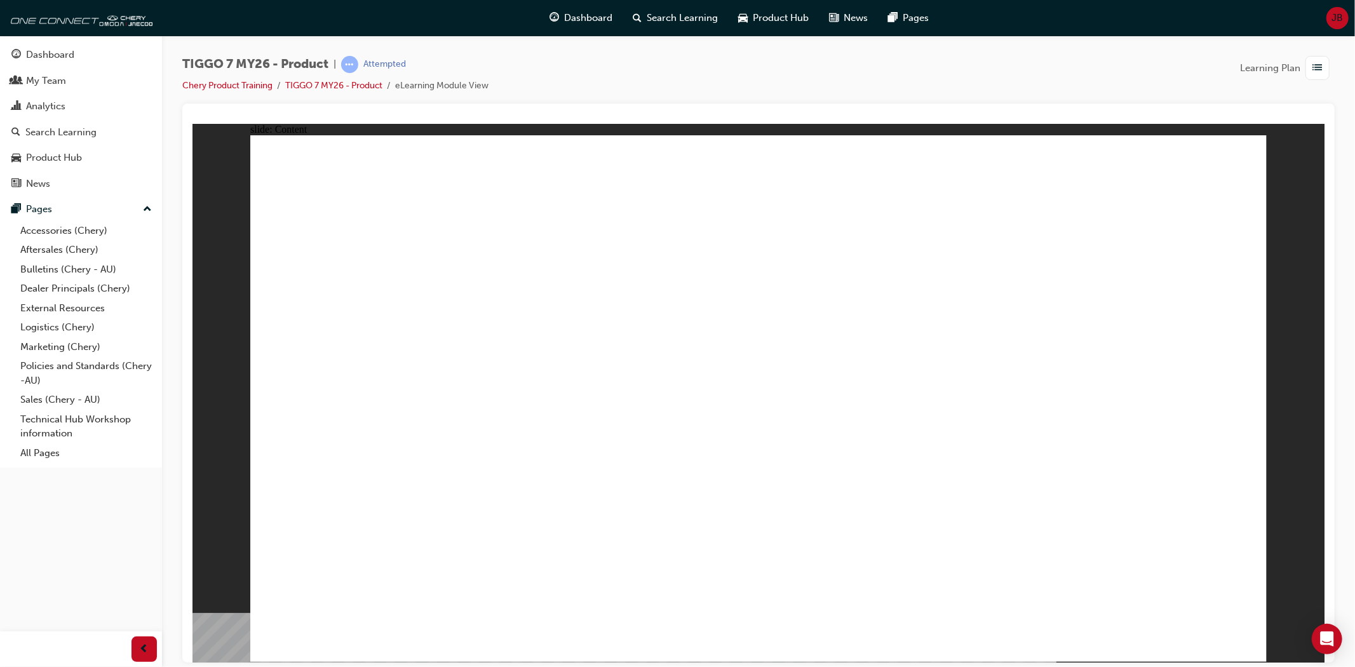
drag, startPoint x: 462, startPoint y: 304, endPoint x: 398, endPoint y: 280, distance: 67.7
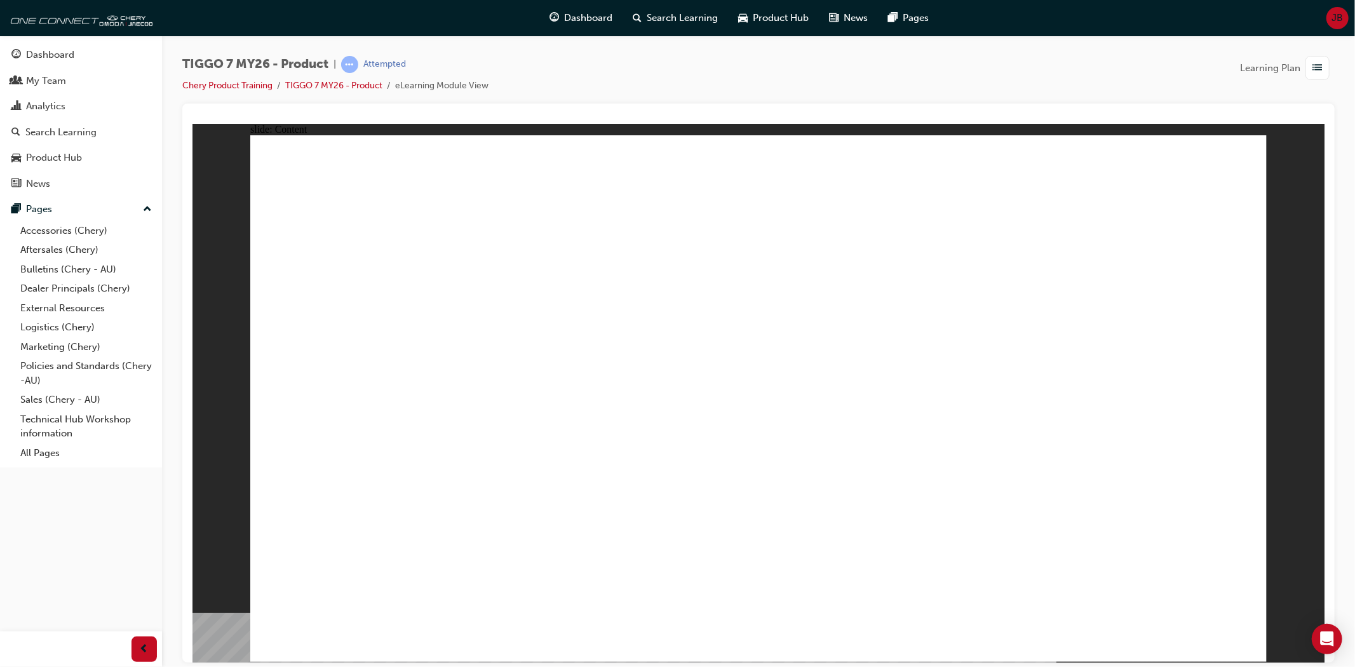
drag, startPoint x: 398, startPoint y: 280, endPoint x: 370, endPoint y: 255, distance: 37.3
drag
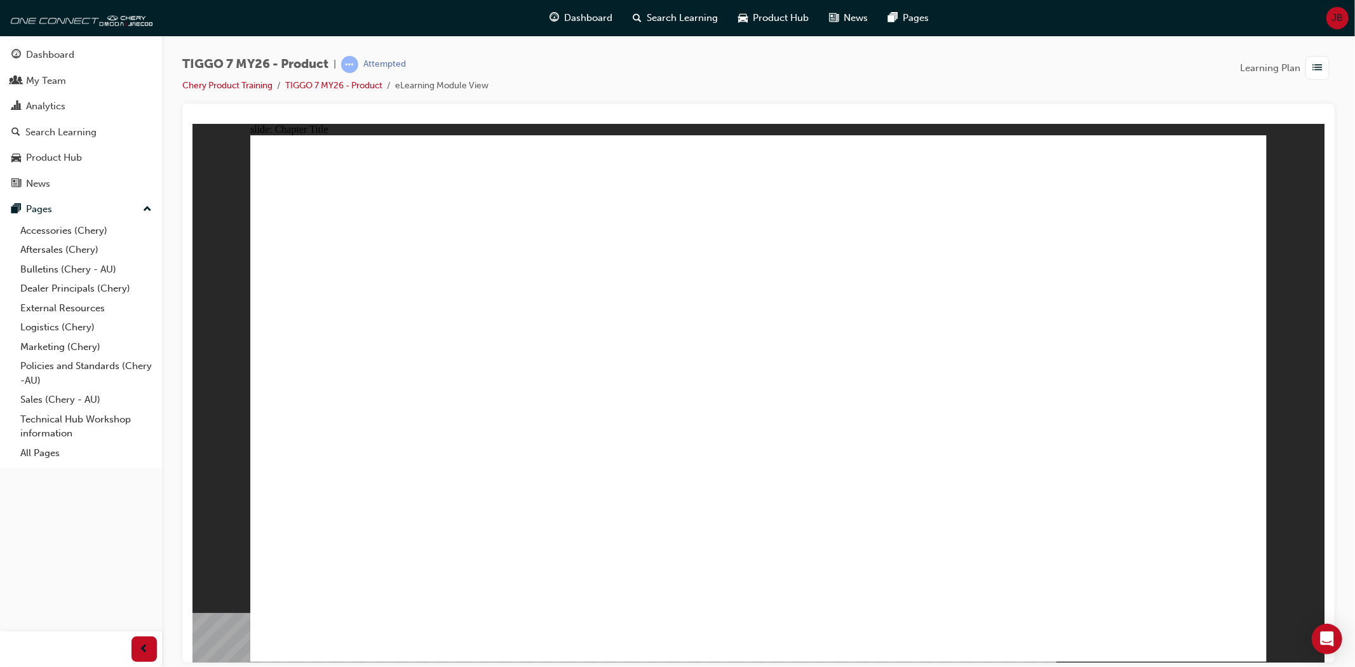
click at [1233, 639] on span "TIGGO 7 SPECIFICATION Line 1 Rectangle MENU RESOURCES left-arrow.png right-arro…" at bounding box center [758, 404] width 1016 height 538
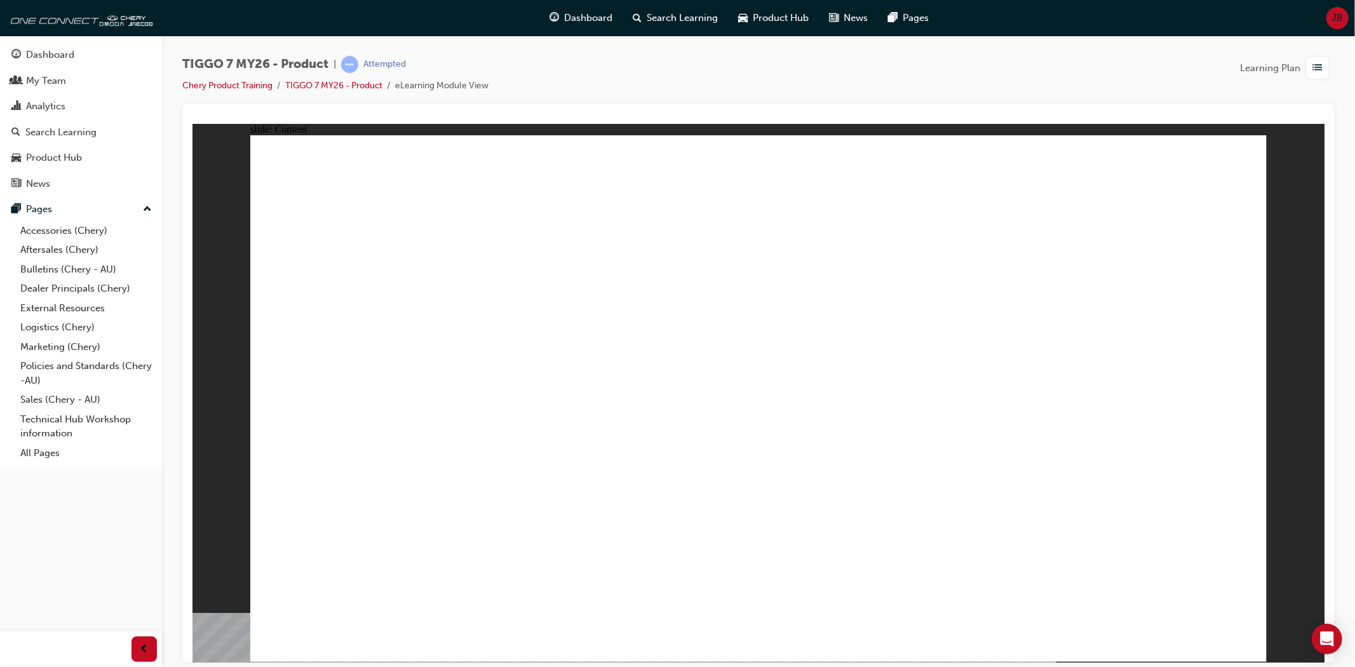
drag, startPoint x: 788, startPoint y: 200, endPoint x: 1016, endPoint y: 446, distance: 335.3
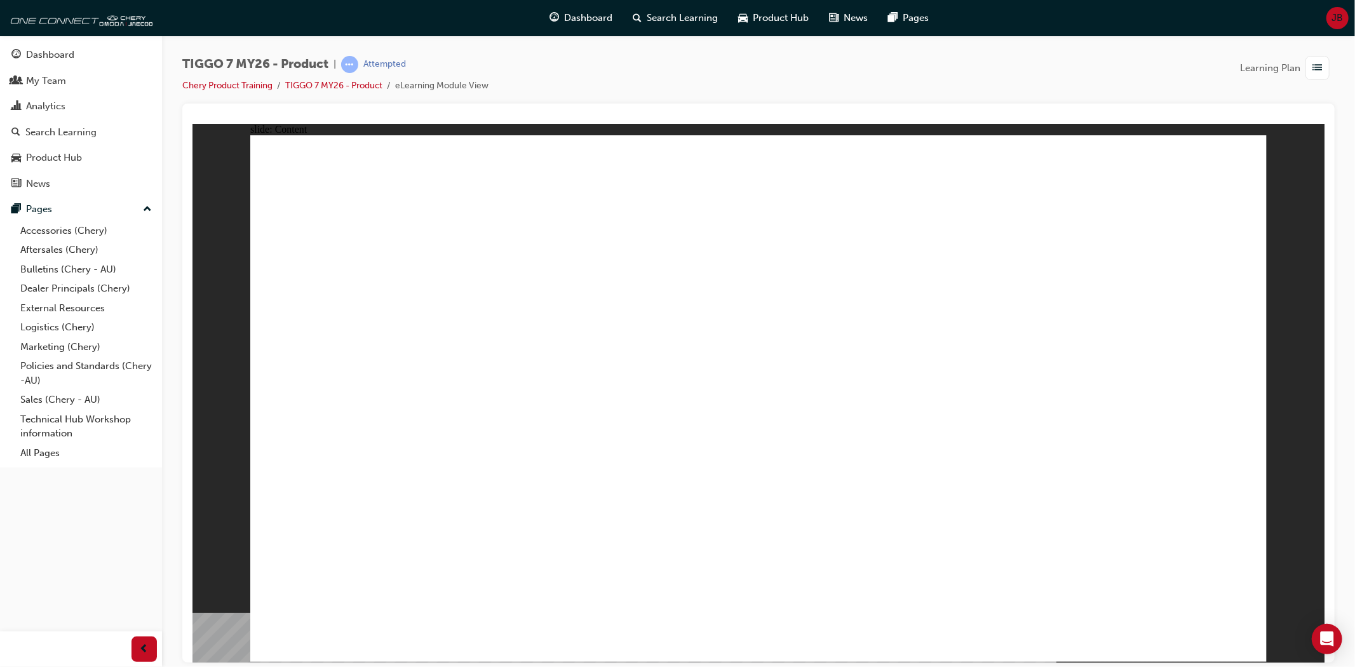
drag, startPoint x: 338, startPoint y: 337, endPoint x: 333, endPoint y: 374, distance: 37.7
drag, startPoint x: 333, startPoint y: 380, endPoint x: 334, endPoint y: 402, distance: 22.2
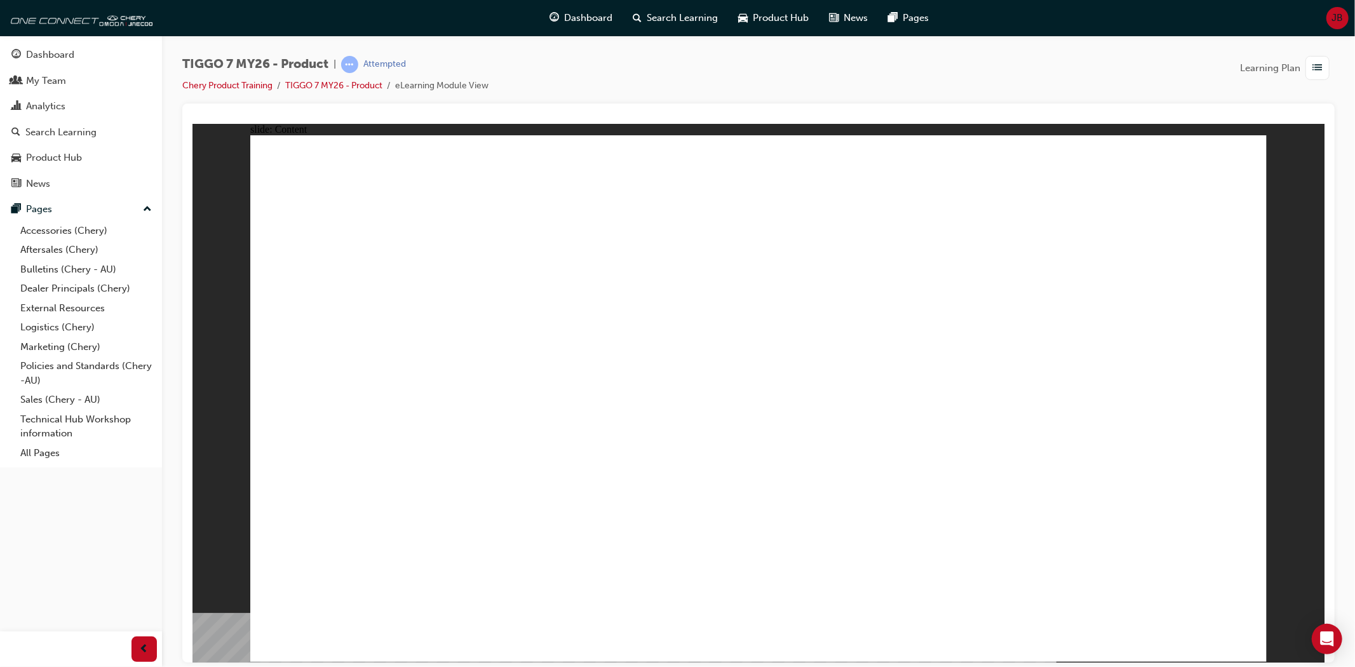
drag, startPoint x: 339, startPoint y: 456, endPoint x: 339, endPoint y: 494, distance: 38.1
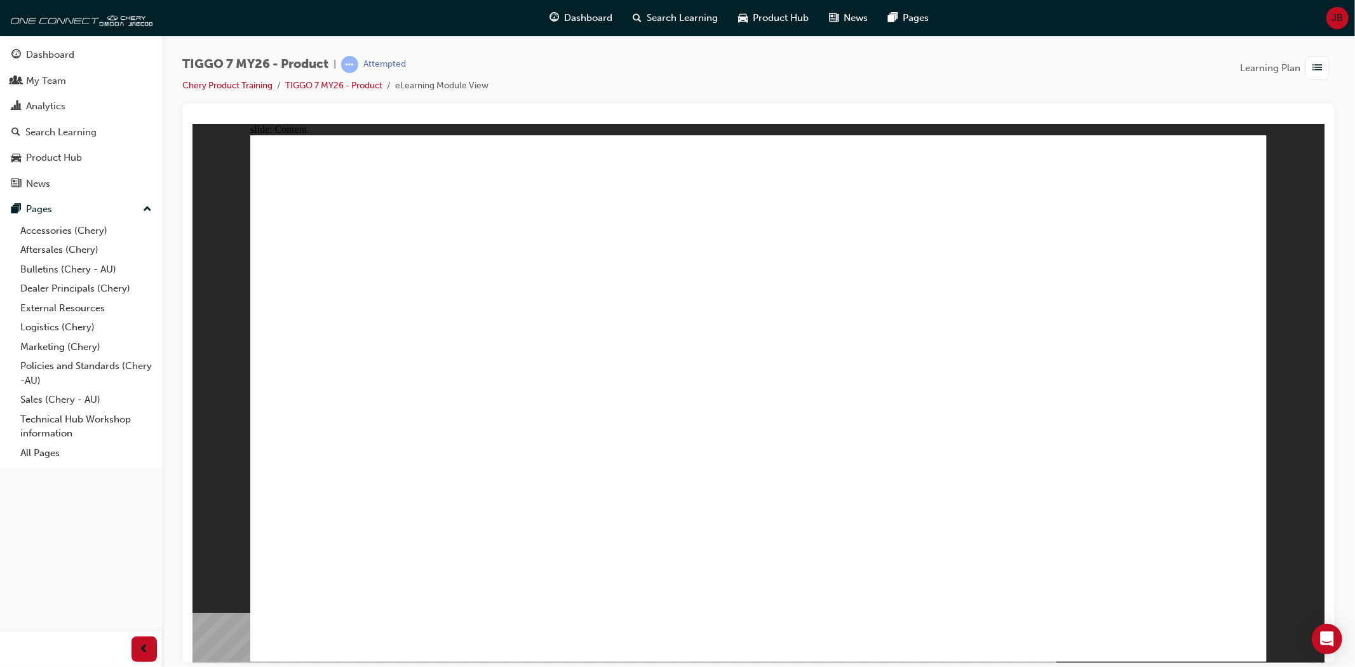
drag, startPoint x: 353, startPoint y: 581, endPoint x: 227, endPoint y: 713, distance: 182.0
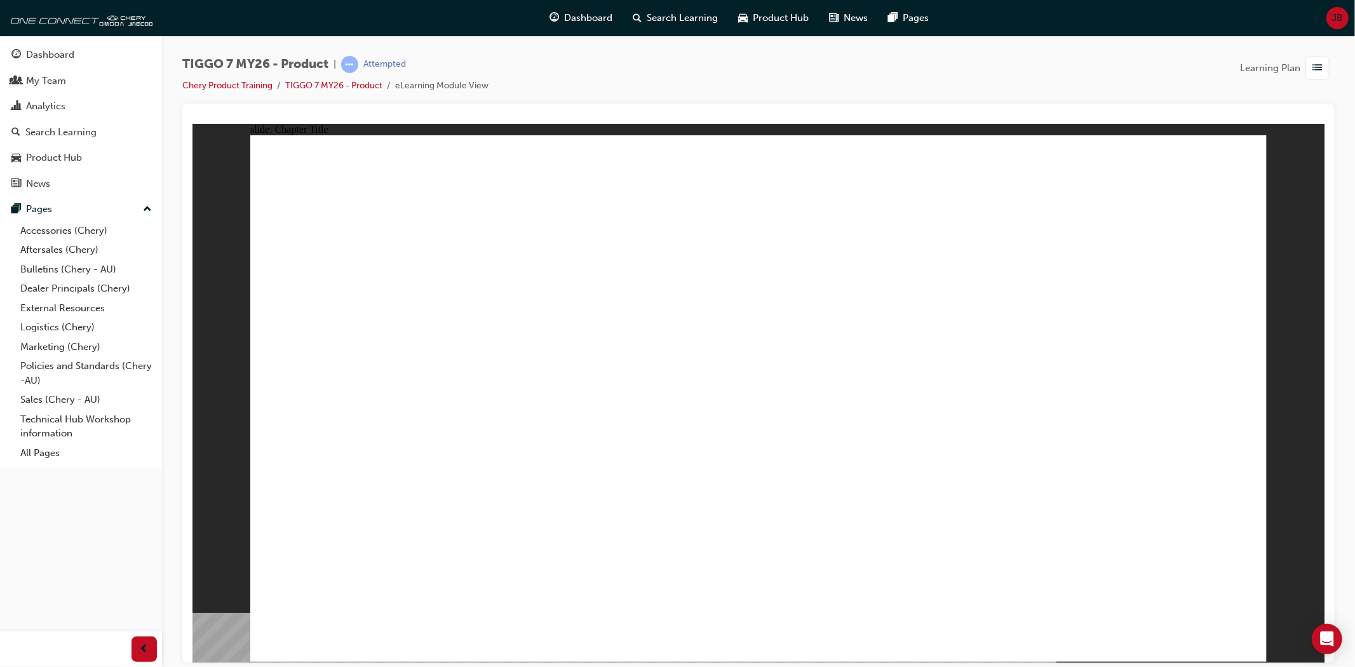
drag, startPoint x: 684, startPoint y: 205, endPoint x: 1131, endPoint y: 445, distance: 507.6
drag, startPoint x: 930, startPoint y: 204, endPoint x: 359, endPoint y: 434, distance: 615.6
drag, startPoint x: 1054, startPoint y: 215, endPoint x: 948, endPoint y: 232, distance: 108.1
drag, startPoint x: 1059, startPoint y: 306, endPoint x: 786, endPoint y: 433, distance: 301.2
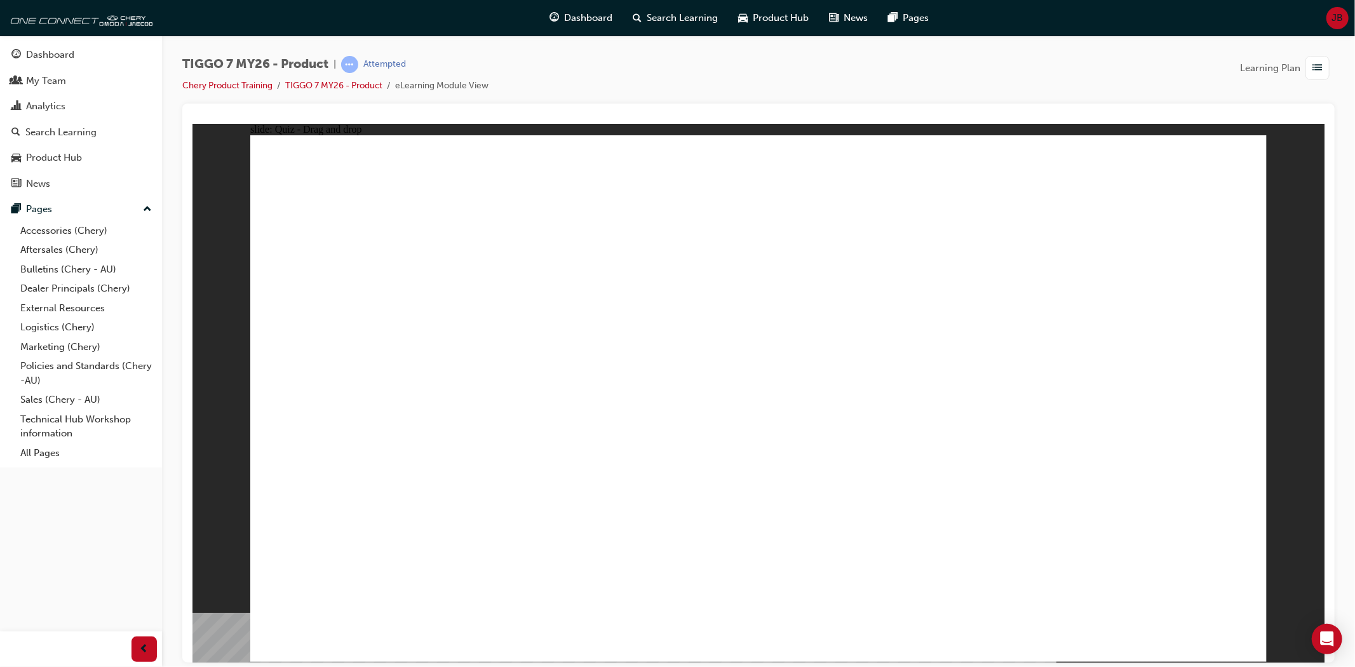
drag, startPoint x: 841, startPoint y: 292, endPoint x: 868, endPoint y: 238, distance: 60.5
drag, startPoint x: 800, startPoint y: 433, endPoint x: 722, endPoint y: 177, distance: 267.0
drag, startPoint x: 696, startPoint y: 286, endPoint x: 809, endPoint y: 189, distance: 150.0
drag, startPoint x: 1195, startPoint y: 184, endPoint x: 419, endPoint y: 415, distance: 809.3
drag, startPoint x: 829, startPoint y: 317, endPoint x: 563, endPoint y: 443, distance: 294.1
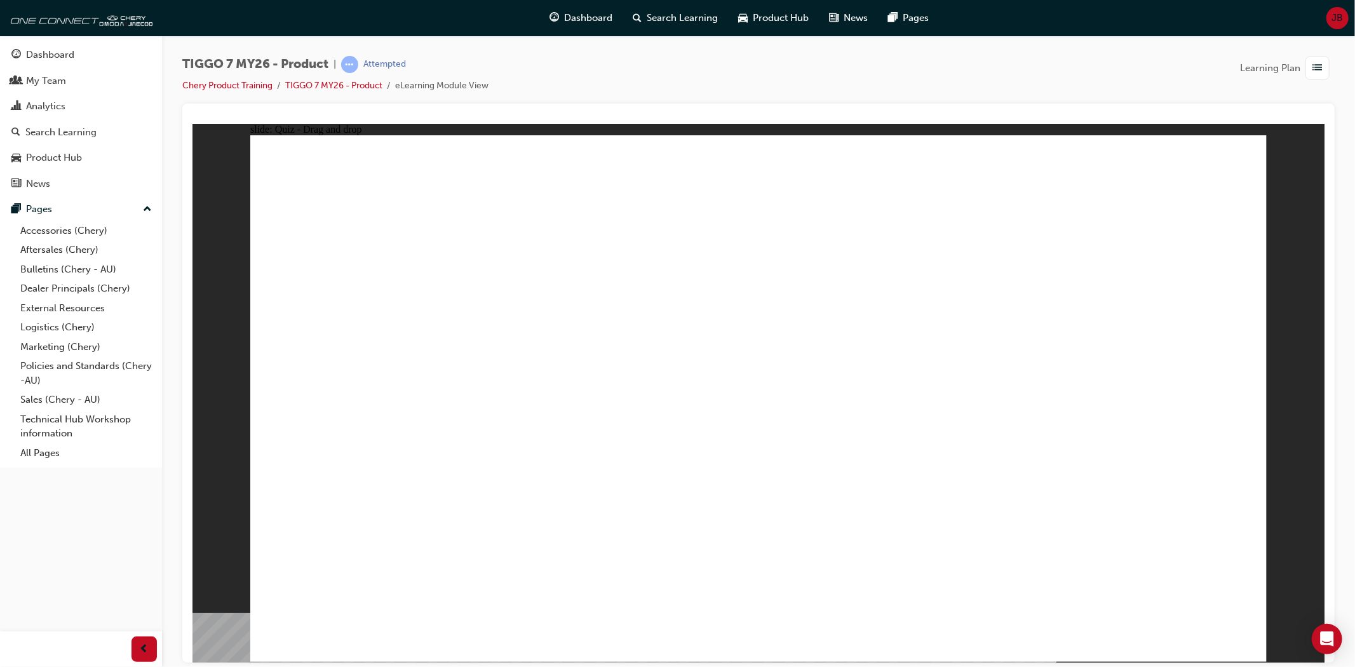
drag, startPoint x: 405, startPoint y: 443, endPoint x: 732, endPoint y: 273, distance: 369.0
drag, startPoint x: 569, startPoint y: 462, endPoint x: 760, endPoint y: 321, distance: 237.4
drag, startPoint x: 891, startPoint y: 191, endPoint x: 619, endPoint y: 173, distance: 271.9
drag, startPoint x: 969, startPoint y: 201, endPoint x: 410, endPoint y: 437, distance: 606.0
drag, startPoint x: 1133, startPoint y: 192, endPoint x: 945, endPoint y: 426, distance: 300.4
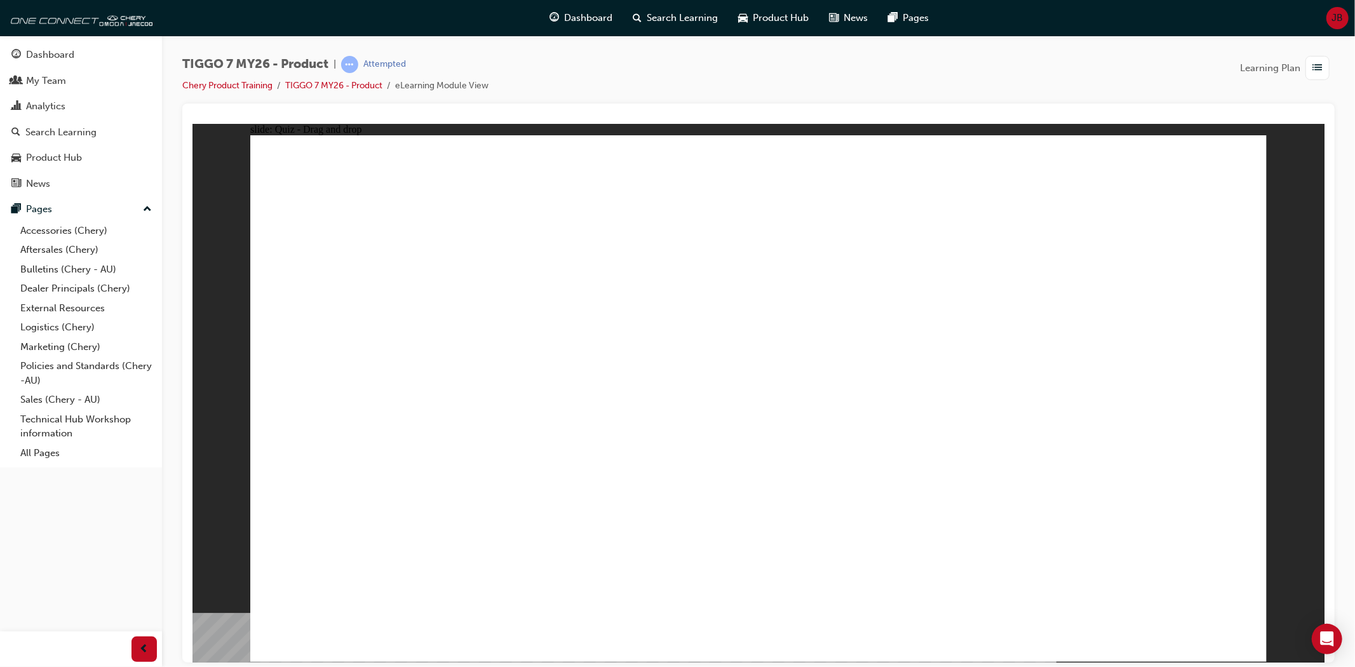
drag, startPoint x: 860, startPoint y: 296, endPoint x: 591, endPoint y: 431, distance: 300.5
drag, startPoint x: 804, startPoint y: 372, endPoint x: 769, endPoint y: 413, distance: 53.7
drag, startPoint x: 1183, startPoint y: 259, endPoint x: 826, endPoint y: 525, distance: 445.3
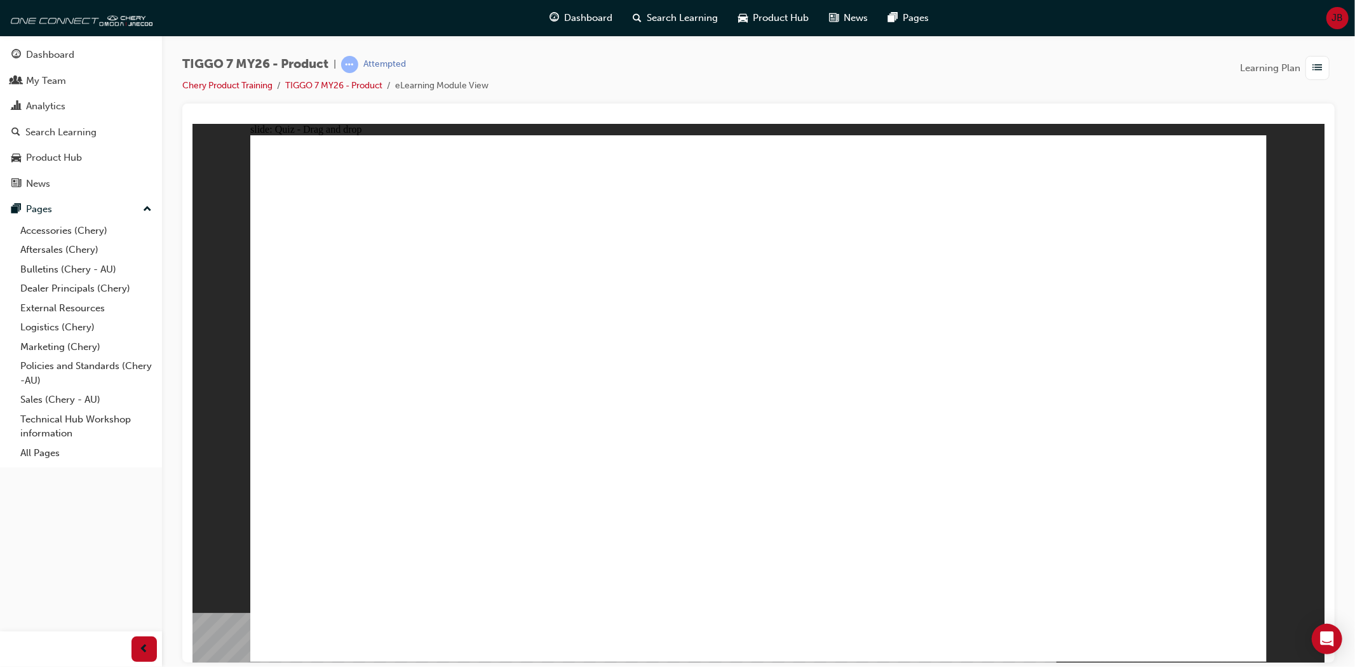
drag, startPoint x: 598, startPoint y: 360, endPoint x: 387, endPoint y: 448, distance: 228.0
drag, startPoint x: 944, startPoint y: 258, endPoint x: 394, endPoint y: 499, distance: 600.1
drag, startPoint x: 740, startPoint y: 196, endPoint x: 818, endPoint y: 542, distance: 354.8
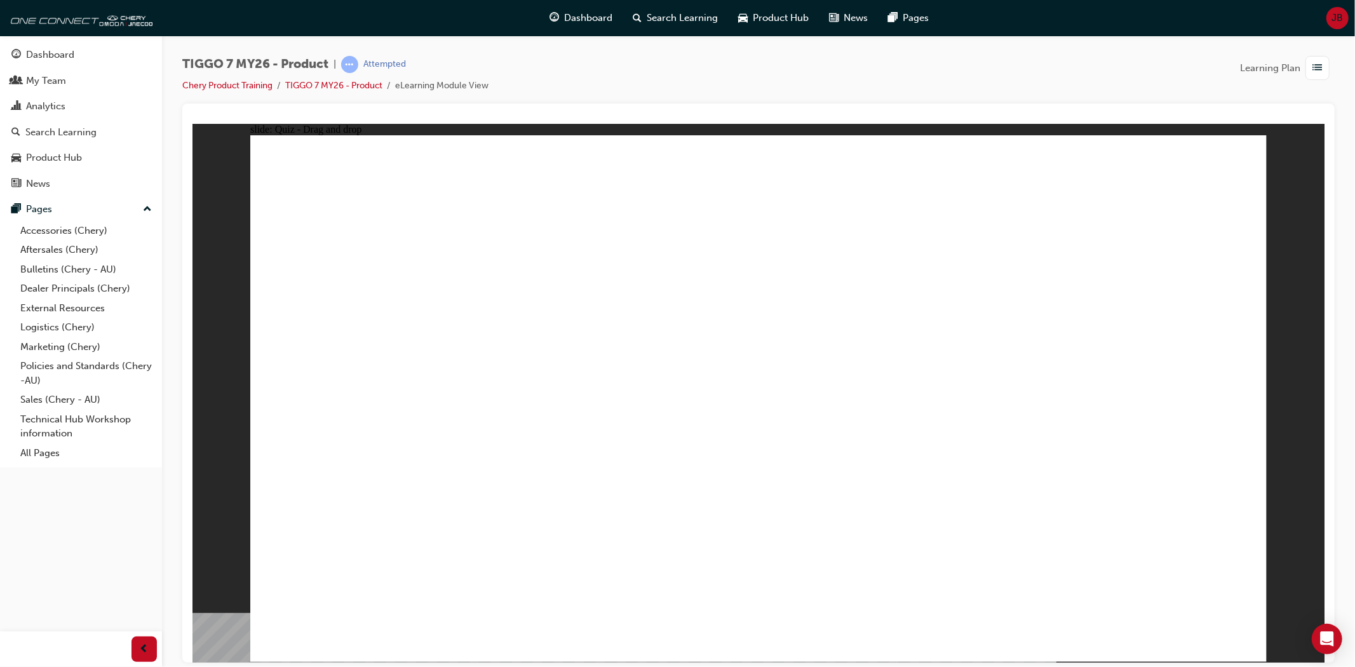
drag, startPoint x: 826, startPoint y: 201, endPoint x: 861, endPoint y: 522, distance: 322.7
drag, startPoint x: 941, startPoint y: 192, endPoint x: 605, endPoint y: 469, distance: 435.9
drag, startPoint x: 1056, startPoint y: 192, endPoint x: 956, endPoint y: 470, distance: 295.0
drag, startPoint x: 1190, startPoint y: 196, endPoint x: 650, endPoint y: 464, distance: 603.1
drag, startPoint x: 739, startPoint y: 232, endPoint x: 741, endPoint y: 311, distance: 78.8
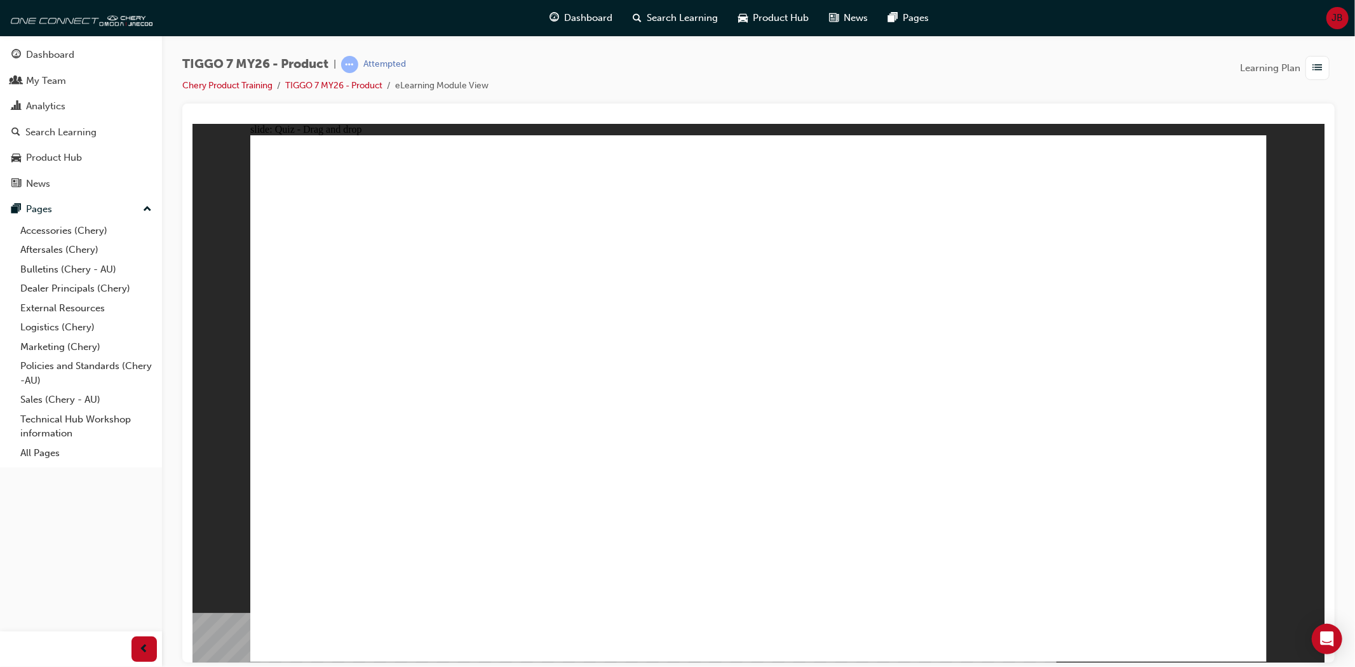
drag, startPoint x: 811, startPoint y: 233, endPoint x: 892, endPoint y: 478, distance: 258.5
drag, startPoint x: 941, startPoint y: 233, endPoint x: 586, endPoint y: 462, distance: 422.7
drag, startPoint x: 1055, startPoint y: 236, endPoint x: 578, endPoint y: 534, distance: 562.1
drag, startPoint x: 1147, startPoint y: 235, endPoint x: 788, endPoint y: 537, distance: 468.9
drag, startPoint x: 855, startPoint y: 285, endPoint x: 617, endPoint y: 527, distance: 340.0
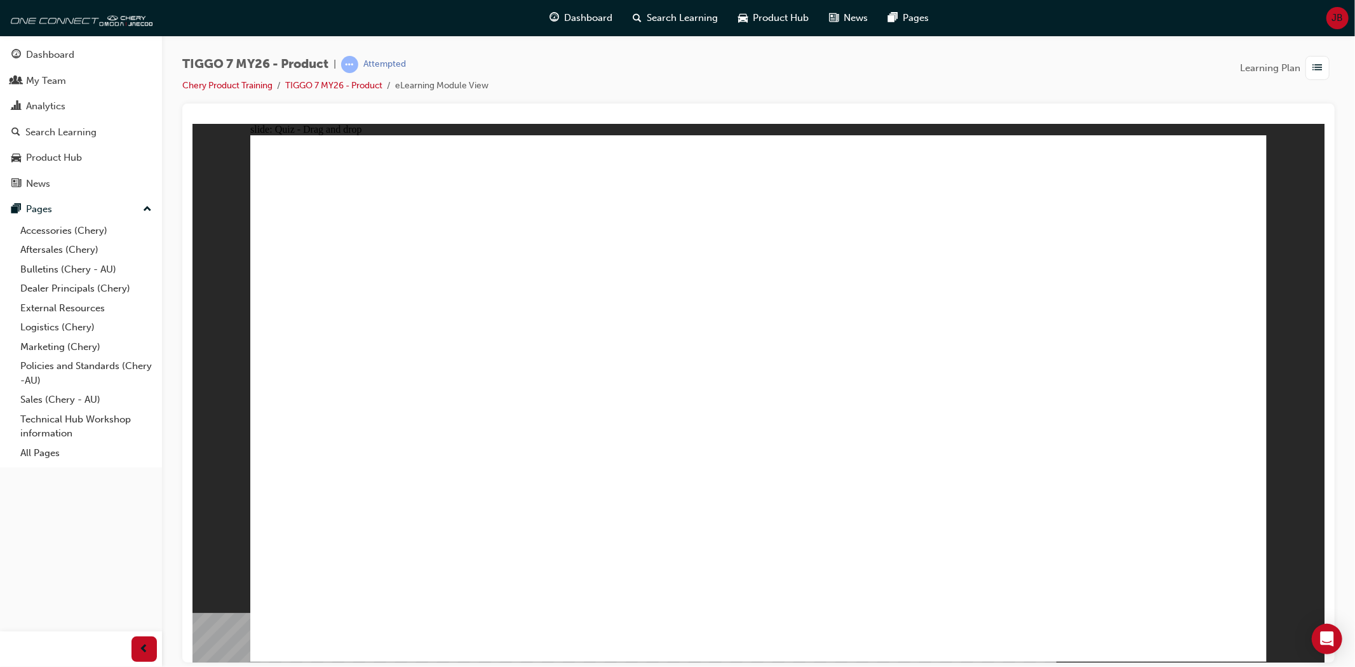
drag, startPoint x: 966, startPoint y: 277, endPoint x: 937, endPoint y: 501, distance: 225.4
drag, startPoint x: 1072, startPoint y: 271, endPoint x: 580, endPoint y: 480, distance: 534.5
drag, startPoint x: 777, startPoint y: 234, endPoint x: 469, endPoint y: 452, distance: 377.0
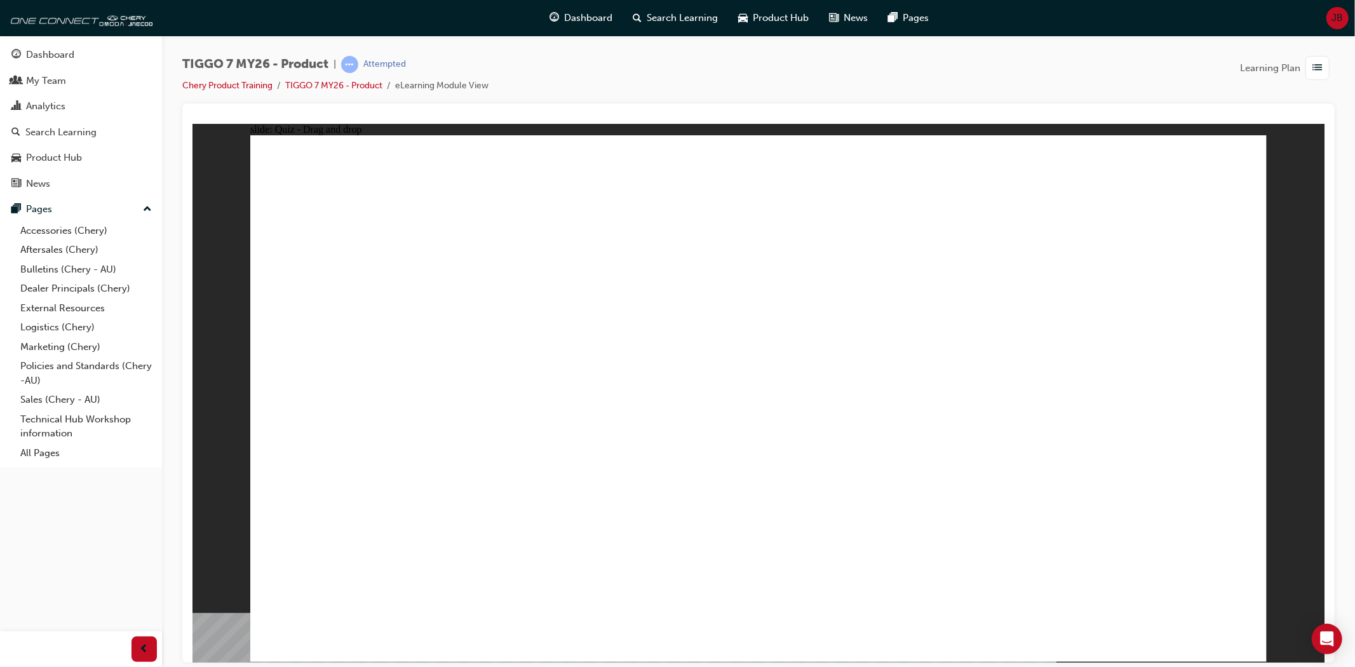
drag, startPoint x: 957, startPoint y: 259, endPoint x: 506, endPoint y: 468, distance: 497.1
drag, startPoint x: 1158, startPoint y: 226, endPoint x: 903, endPoint y: 400, distance: 309.0
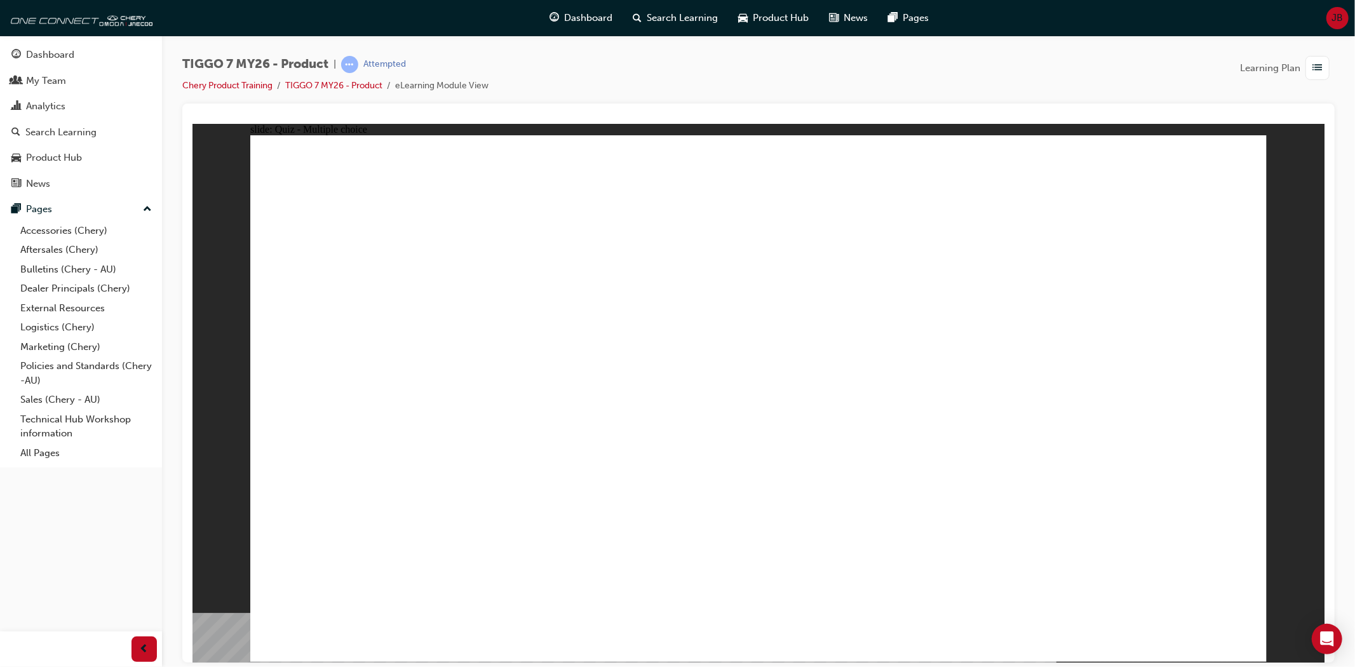
radio input "true"
drag, startPoint x: 814, startPoint y: 189, endPoint x: 877, endPoint y: 472, distance: 289.6
drag, startPoint x: 957, startPoint y: 195, endPoint x: 862, endPoint y: 476, distance: 296.5
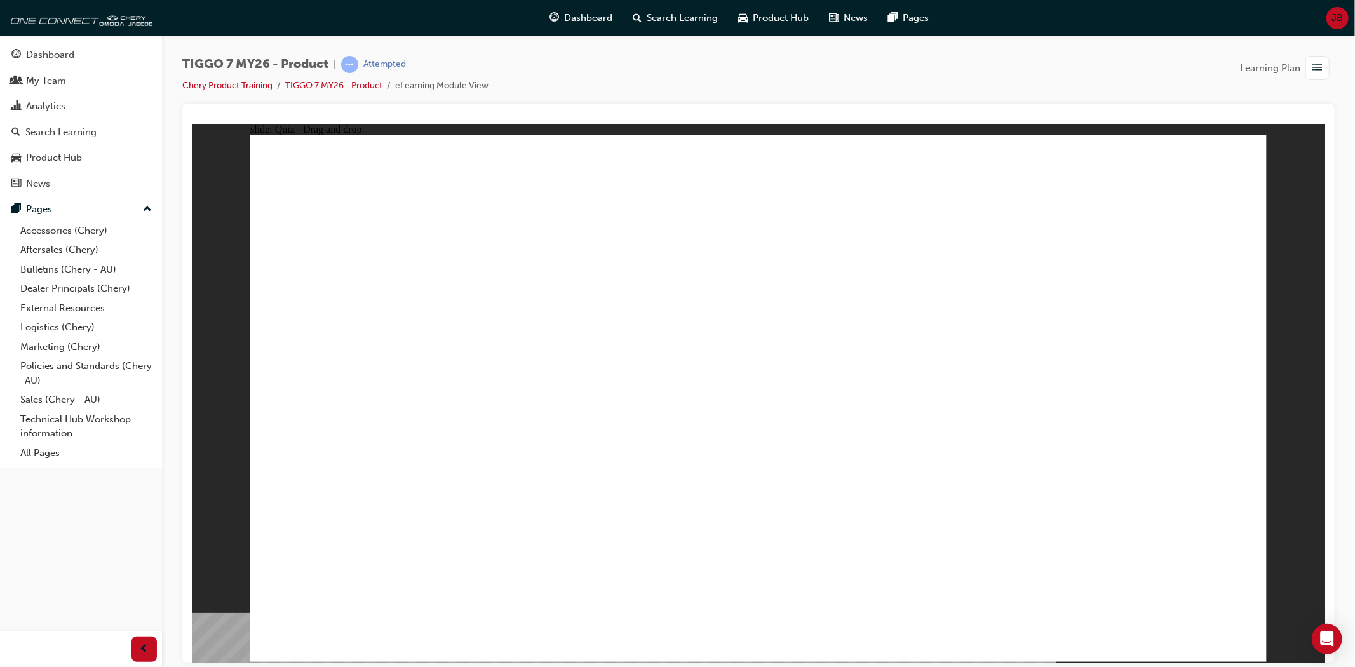
drag, startPoint x: 1122, startPoint y: 192, endPoint x: 929, endPoint y: 410, distance: 291.1
drag, startPoint x: 915, startPoint y: 227, endPoint x: 917, endPoint y: 497, distance: 270.0
drag, startPoint x: 1076, startPoint y: 230, endPoint x: 931, endPoint y: 332, distance: 177.8
drag, startPoint x: 942, startPoint y: 274, endPoint x: 943, endPoint y: 494, distance: 219.1
drag, startPoint x: 800, startPoint y: 229, endPoint x: 849, endPoint y: 542, distance: 317.0
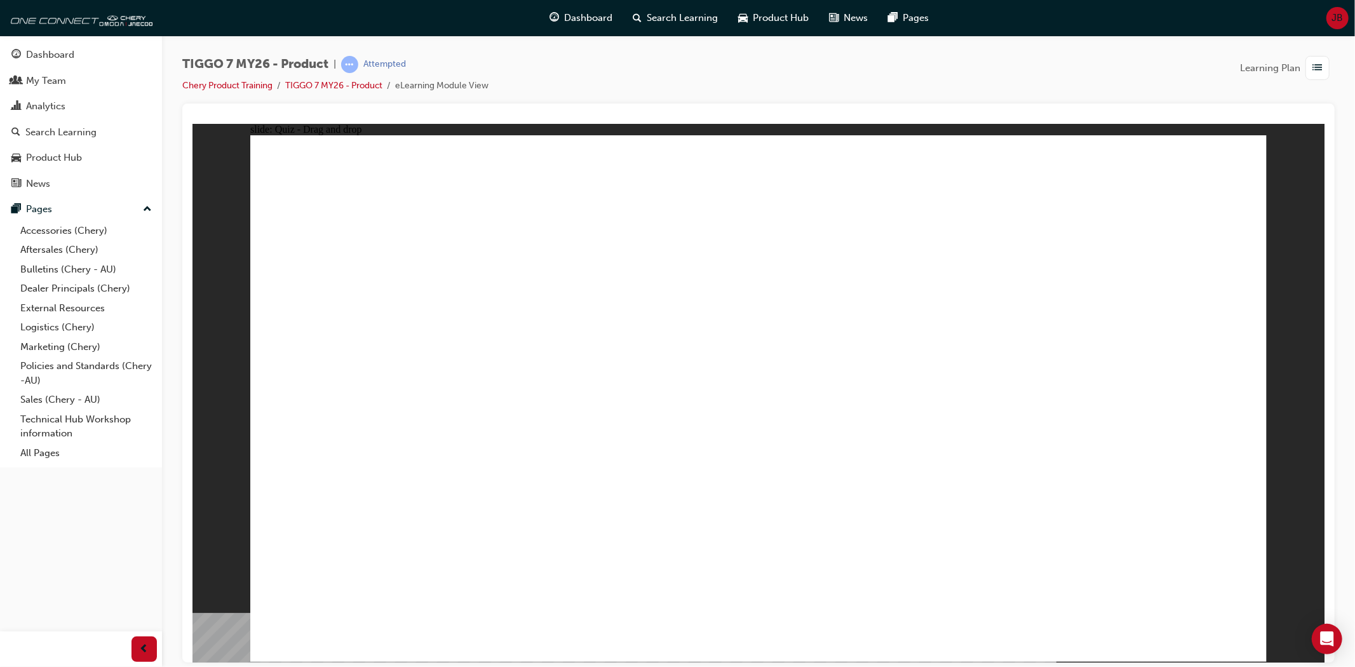
radio input "true"
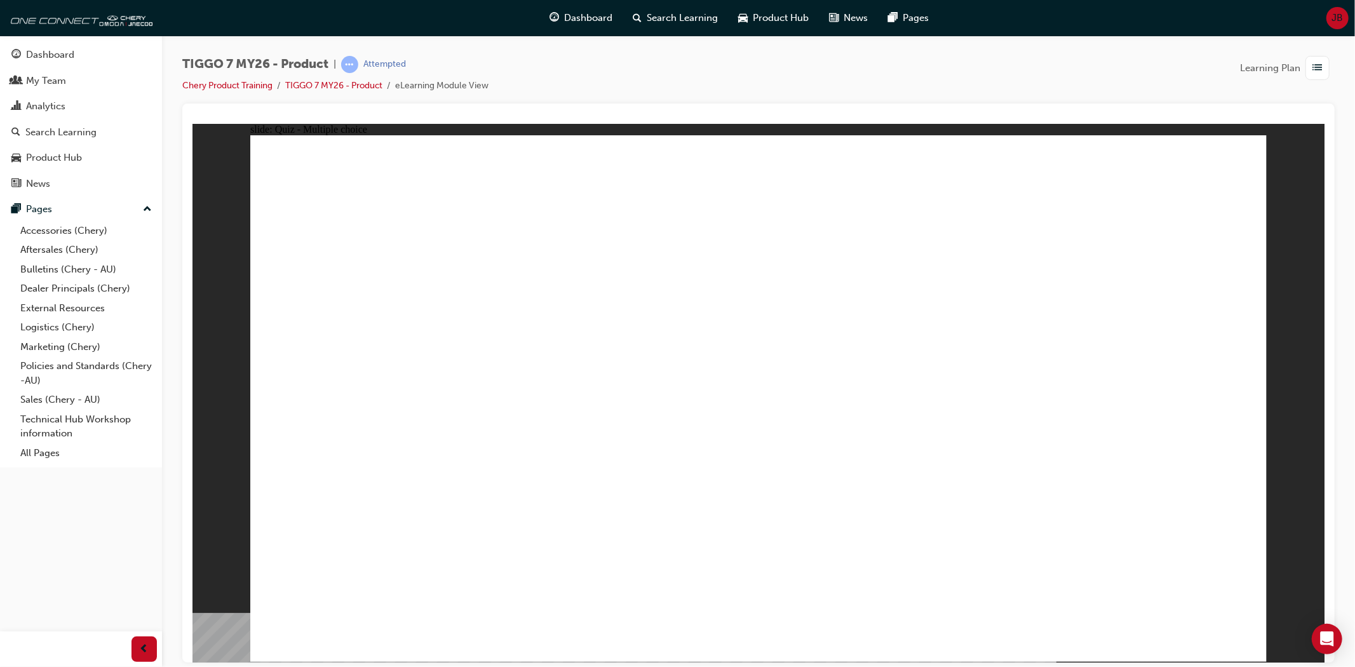
drag, startPoint x: 851, startPoint y: 367, endPoint x: 951, endPoint y: 438, distance: 122.5
drag, startPoint x: 851, startPoint y: 305, endPoint x: 784, endPoint y: 429, distance: 141.0
drag, startPoint x: 860, startPoint y: 212, endPoint x: 513, endPoint y: 448, distance: 420.6
drag, startPoint x: 1057, startPoint y: 217, endPoint x: 296, endPoint y: 459, distance: 798.7
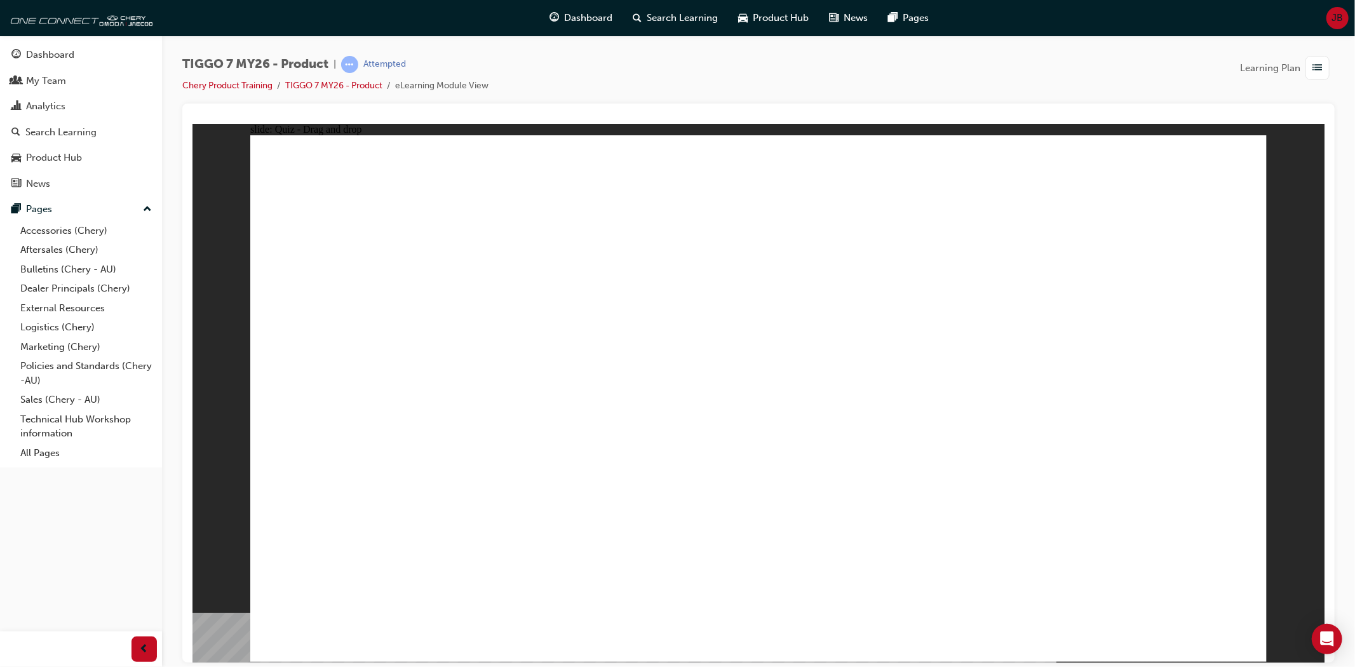
drag, startPoint x: 1030, startPoint y: 302, endPoint x: 1152, endPoint y: 435, distance: 181.2
radio input "true"
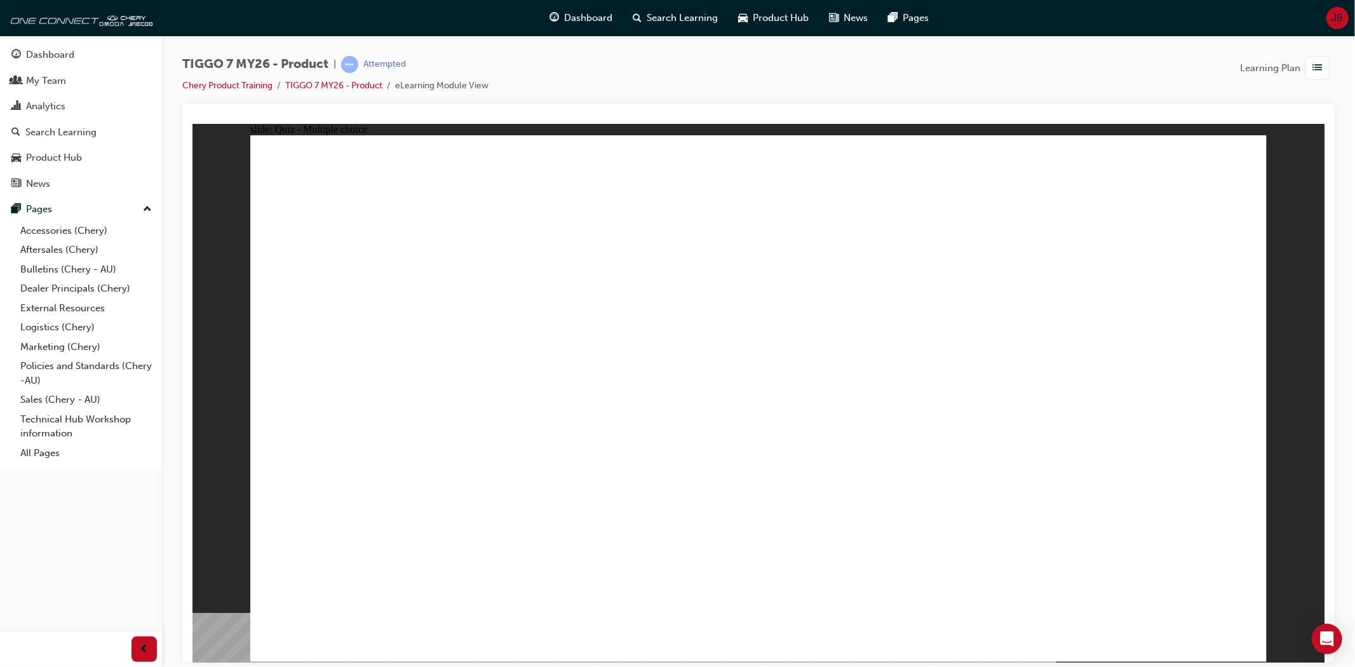
radio input "true"
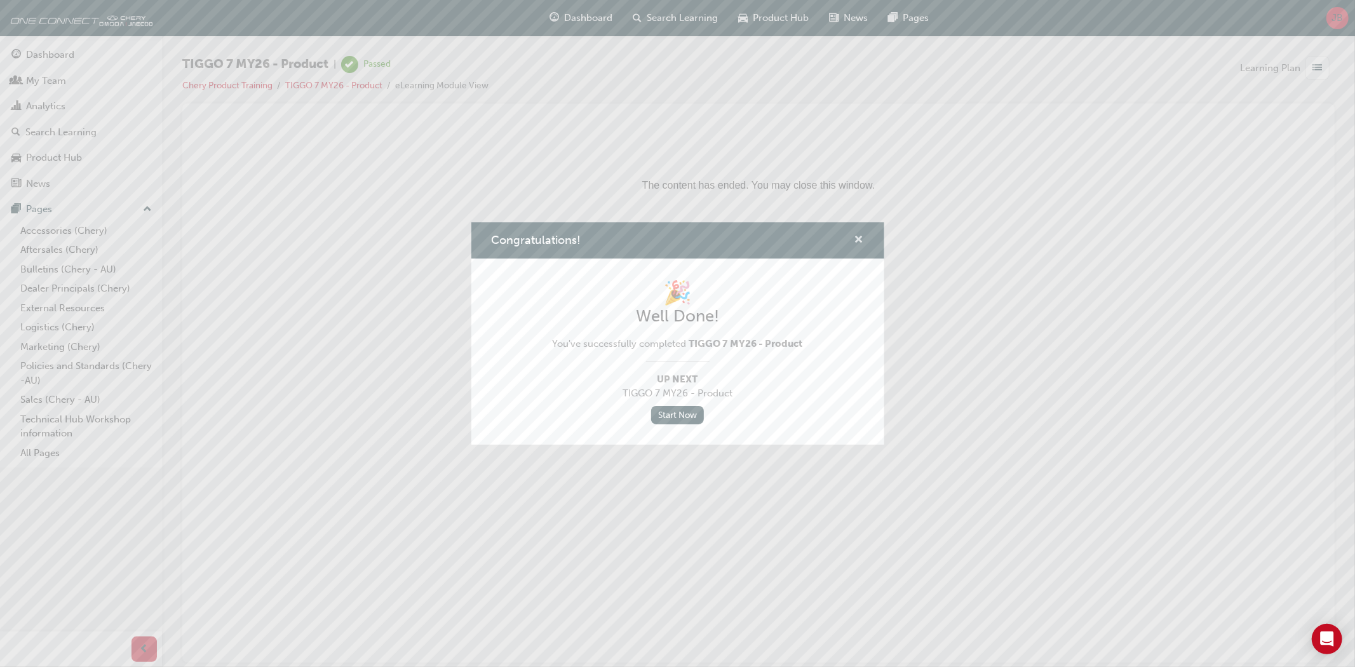
click at [859, 235] on span "cross-icon" at bounding box center [859, 240] width 10 height 11
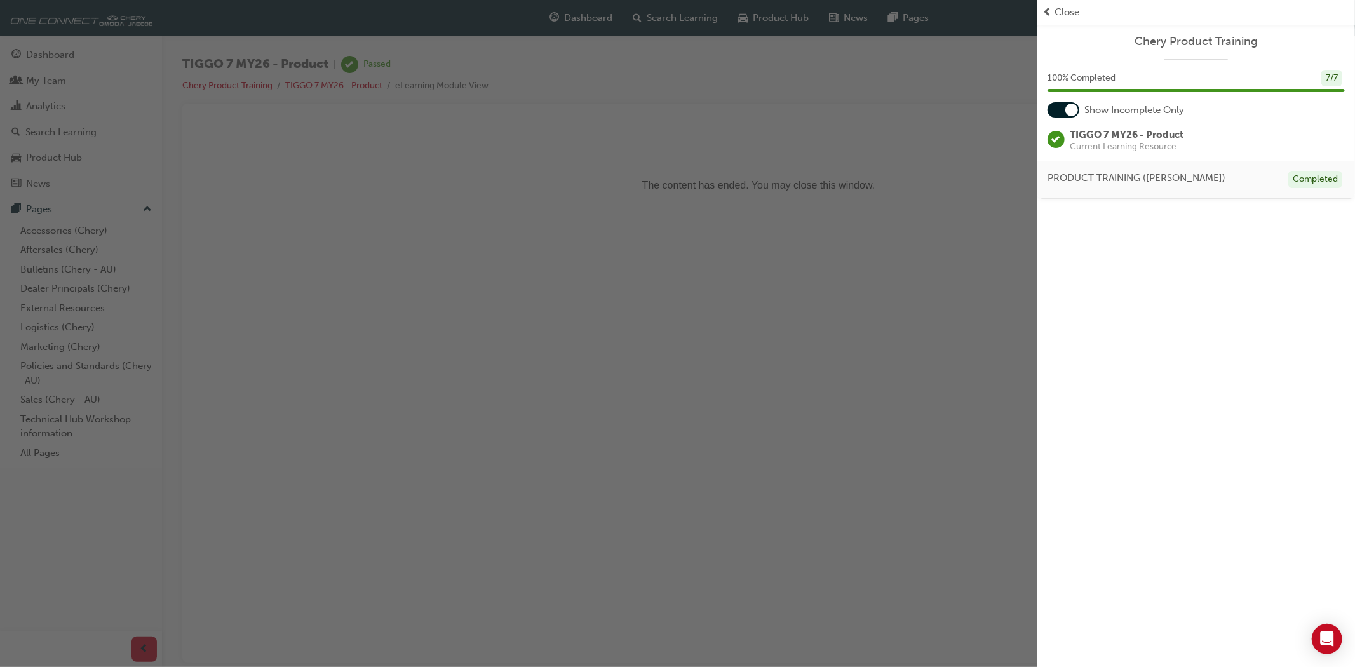
click at [763, 268] on div "button" at bounding box center [518, 333] width 1037 height 667
